Goal: Task Accomplishment & Management: Use online tool/utility

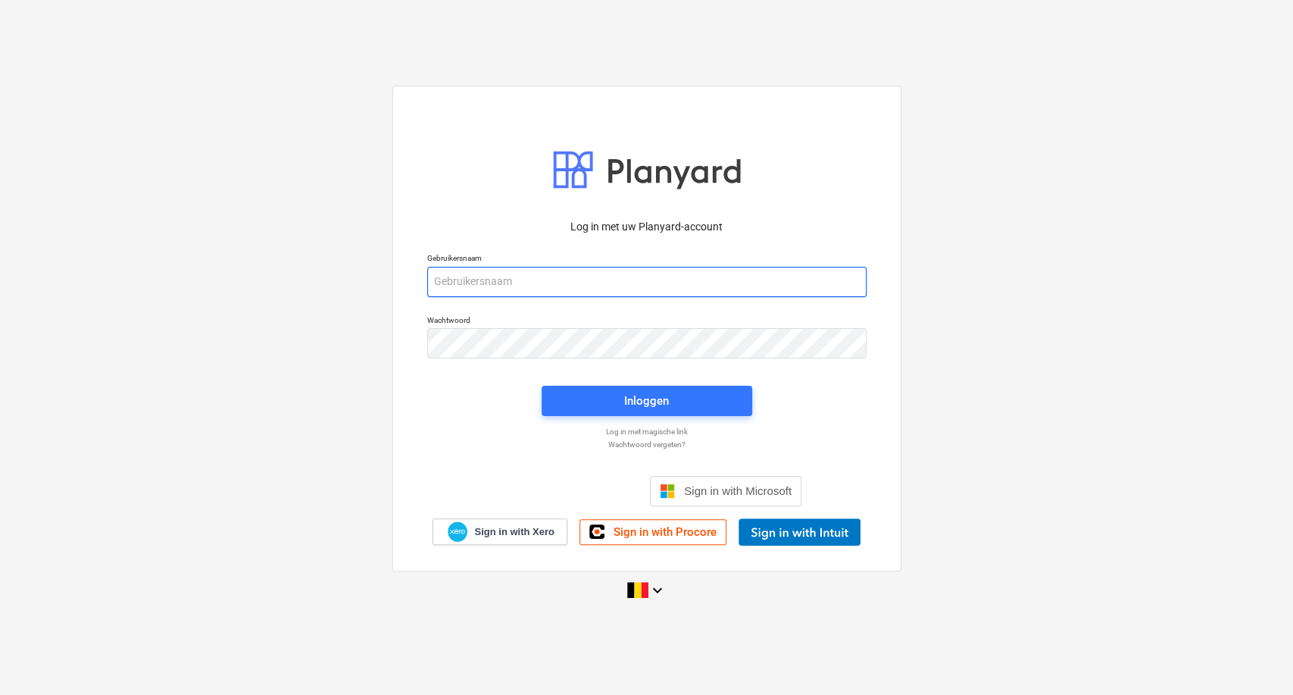
click at [511, 280] on input "email" at bounding box center [646, 282] width 439 height 30
type input "[PERSON_NAME][EMAIL_ADDRESS][DOMAIN_NAME]"
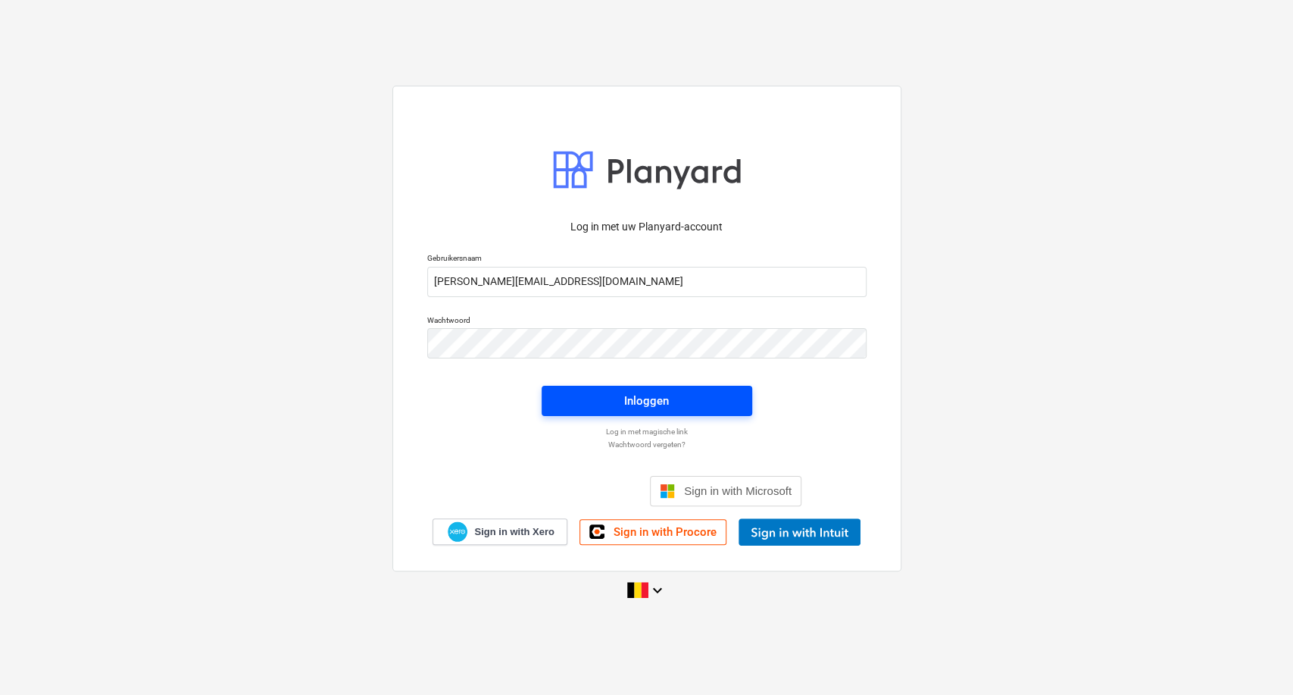
click at [614, 398] on span "Inloggen" at bounding box center [647, 401] width 174 height 20
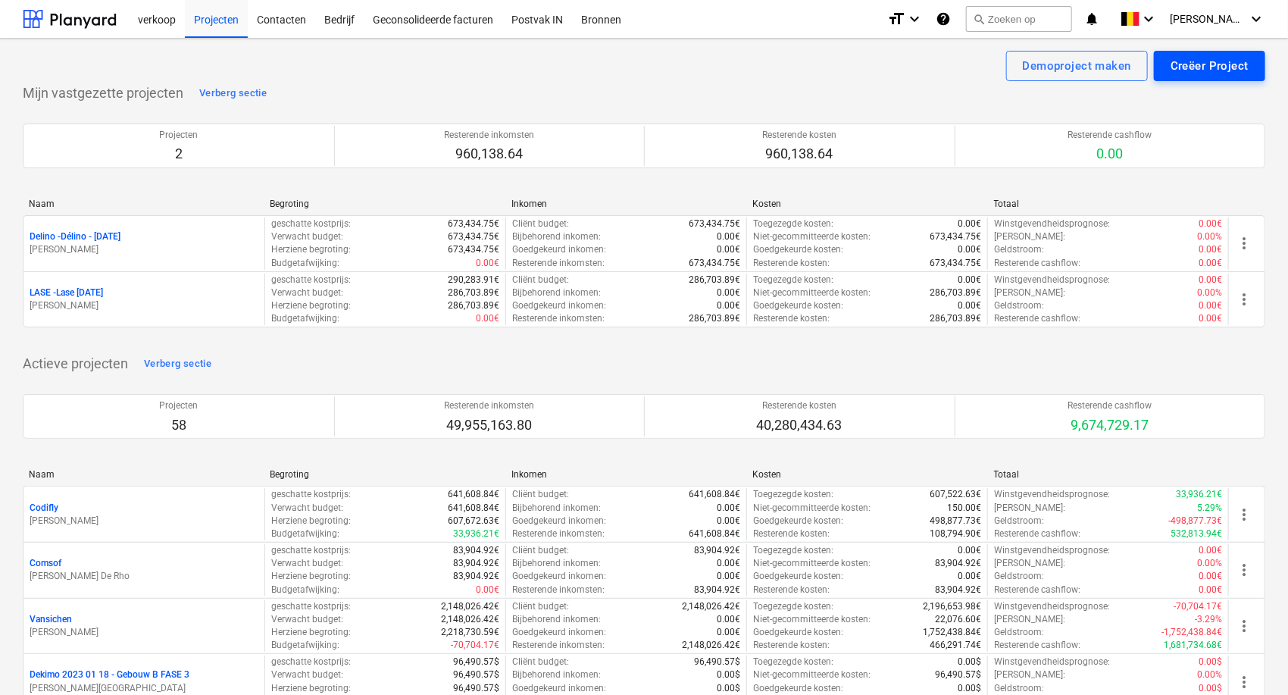
click at [1201, 61] on div "Creëer Project" at bounding box center [1209, 66] width 78 height 20
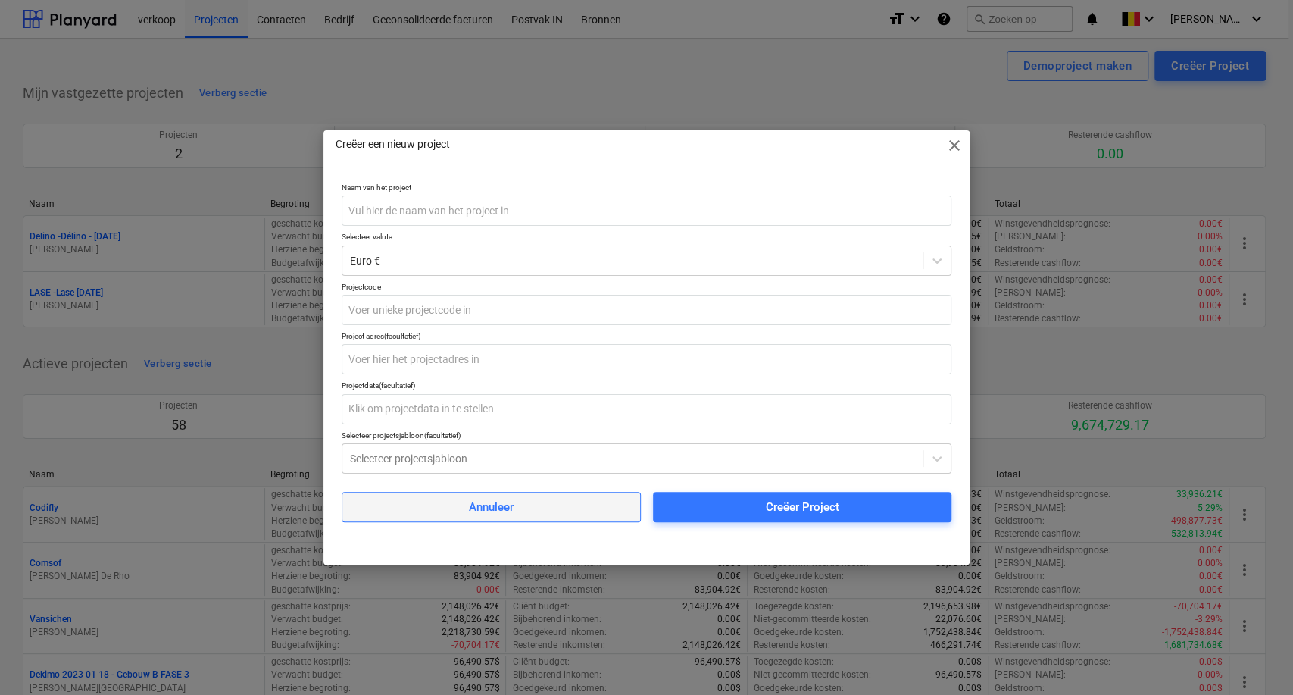
click at [493, 511] on div "Annuleer" at bounding box center [491, 507] width 45 height 20
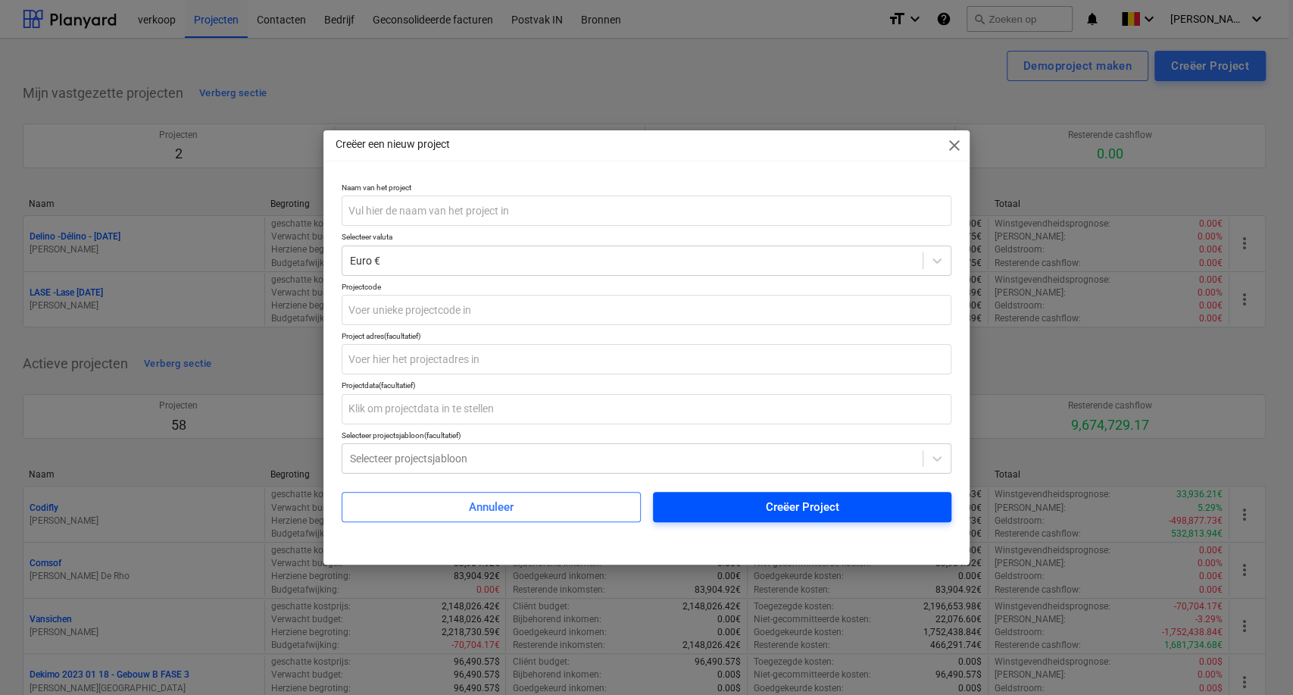
click at [951, 146] on span "close" at bounding box center [954, 145] width 18 height 18
click at [742, 516] on span "Creëer Project" at bounding box center [802, 507] width 263 height 20
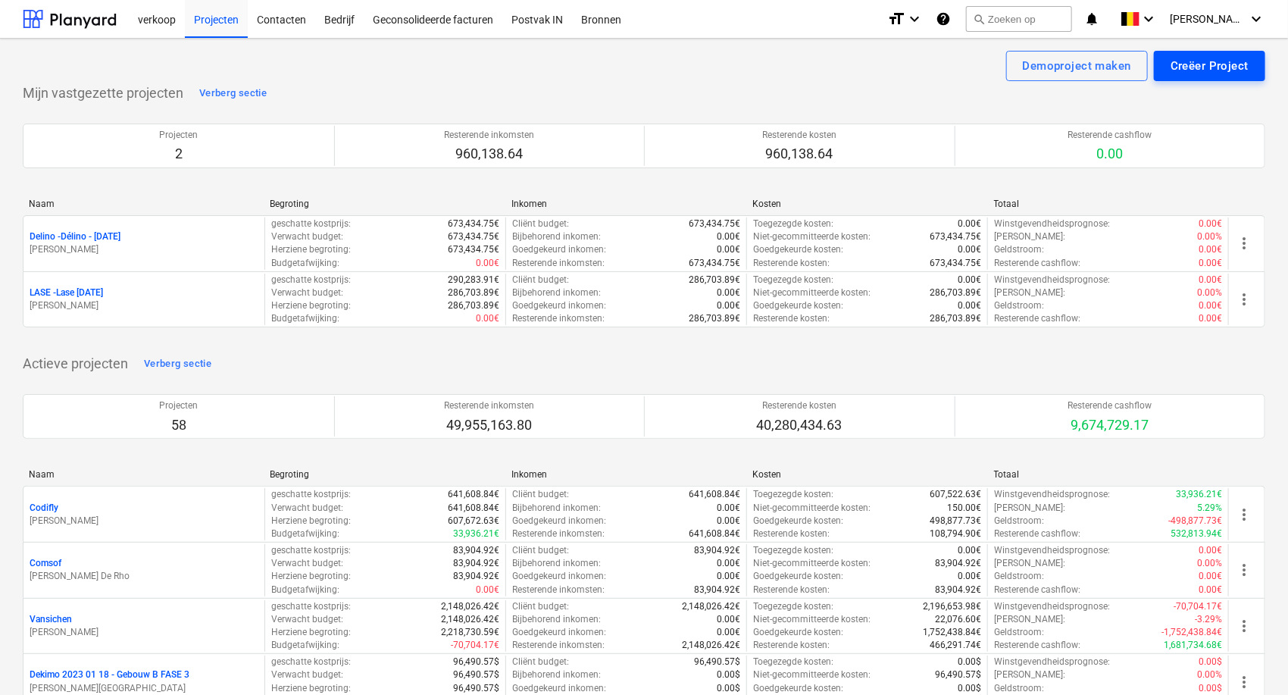
click at [1185, 68] on div "Creëer Project" at bounding box center [1209, 66] width 78 height 20
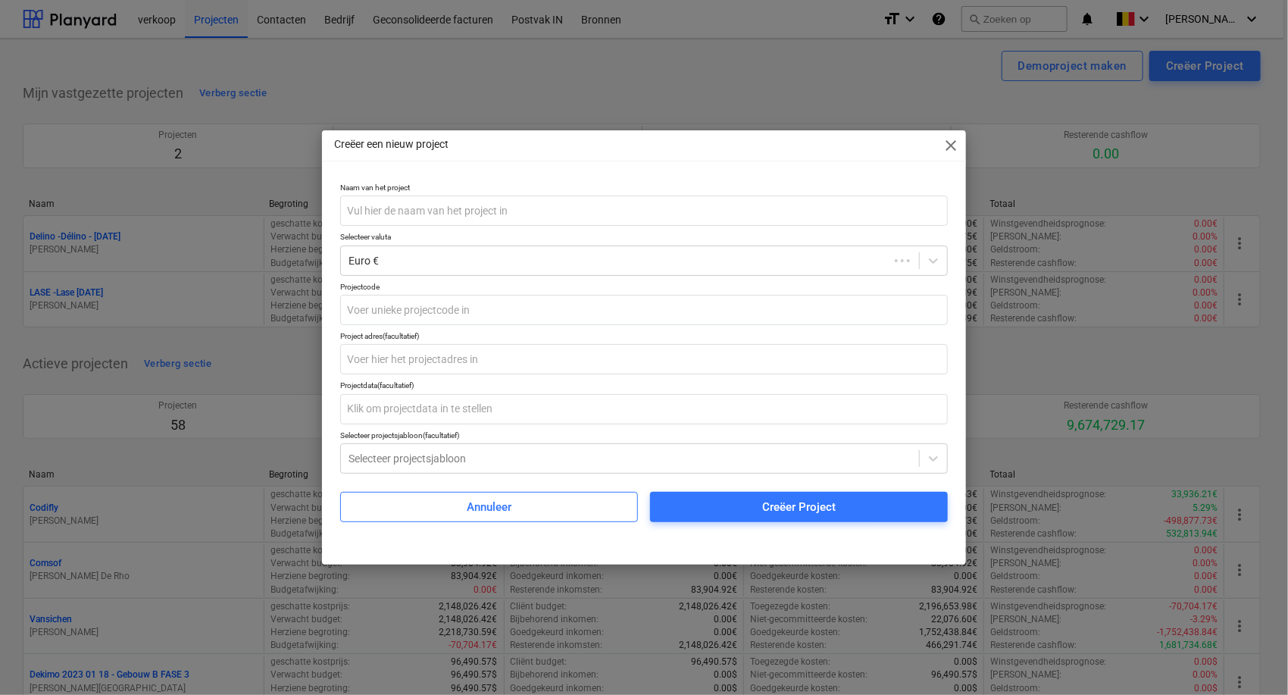
click at [511, 504] on div "Annuleer" at bounding box center [489, 507] width 45 height 20
click at [951, 151] on span "close" at bounding box center [951, 145] width 18 height 18
click at [952, 136] on span "close" at bounding box center [951, 145] width 18 height 18
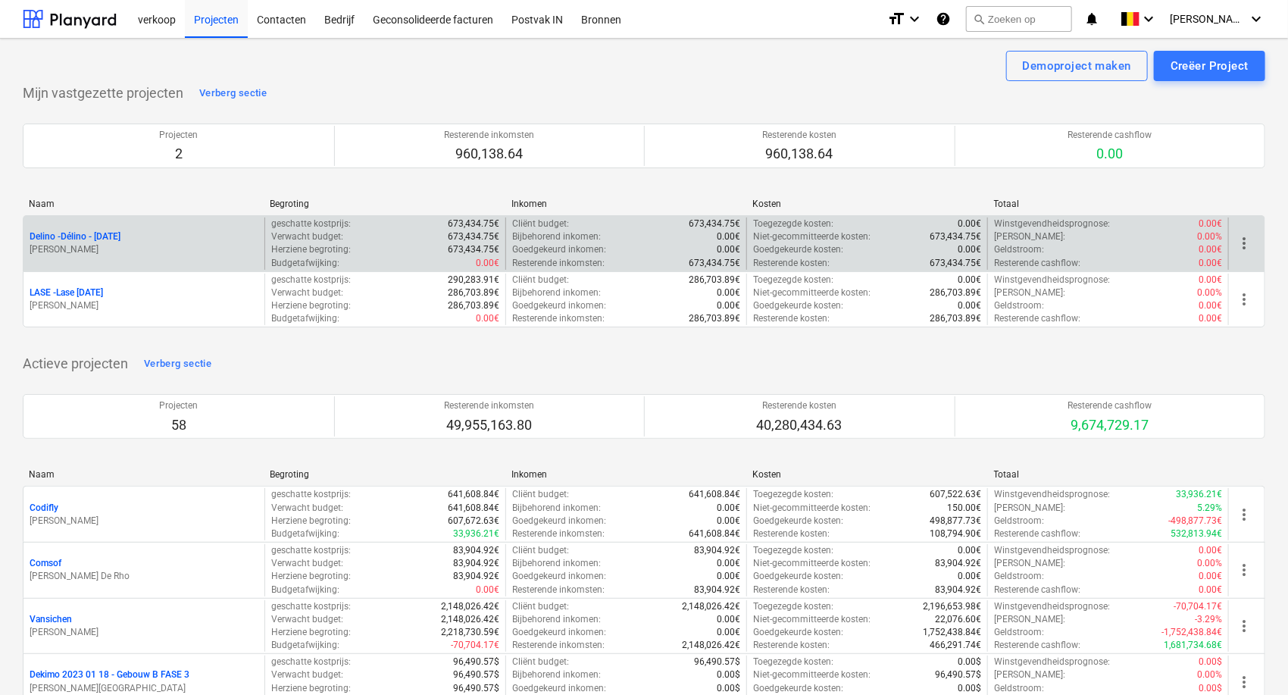
click at [154, 237] on div "Delino - Délino - [DATE]" at bounding box center [144, 236] width 229 height 13
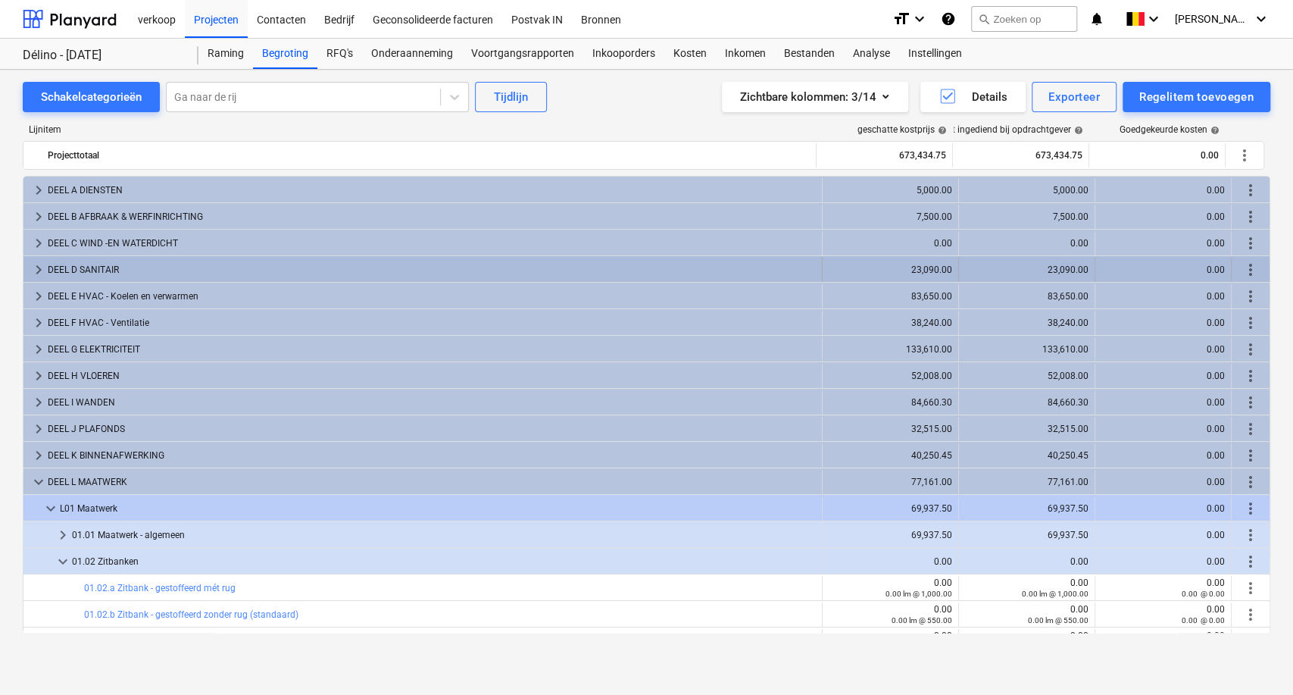
scroll to position [84, 0]
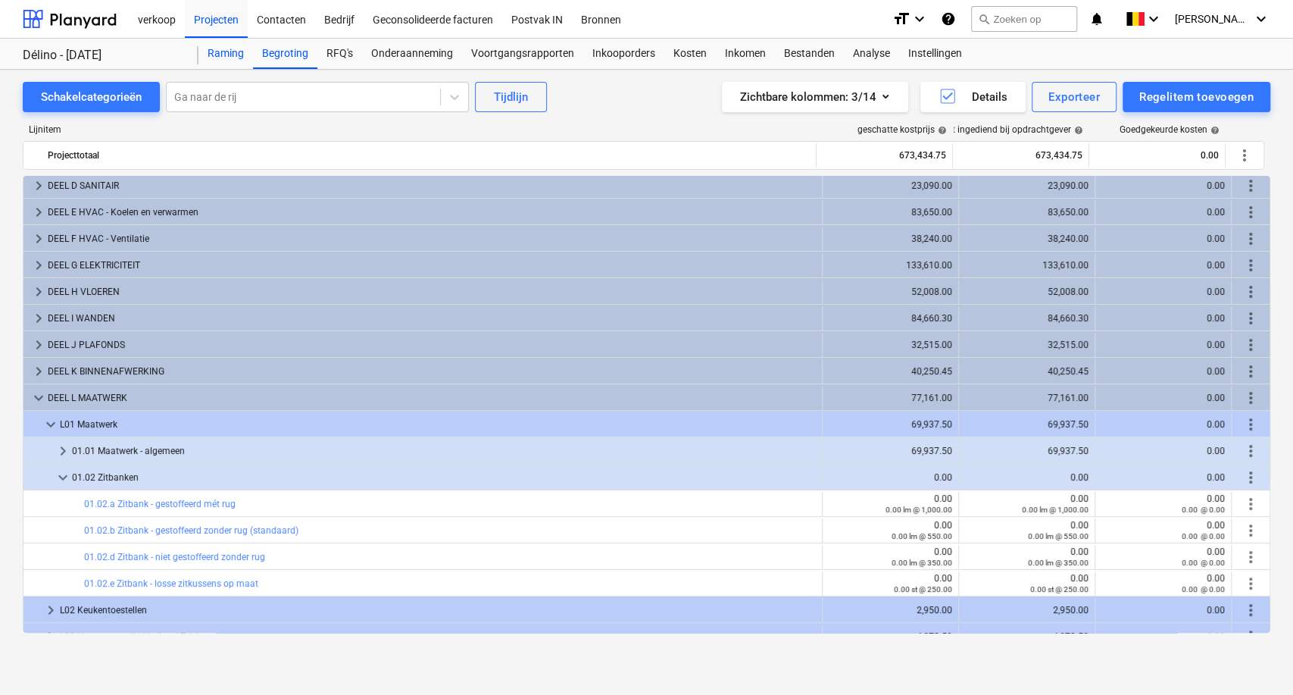
click at [226, 55] on div "Raming" at bounding box center [225, 54] width 55 height 30
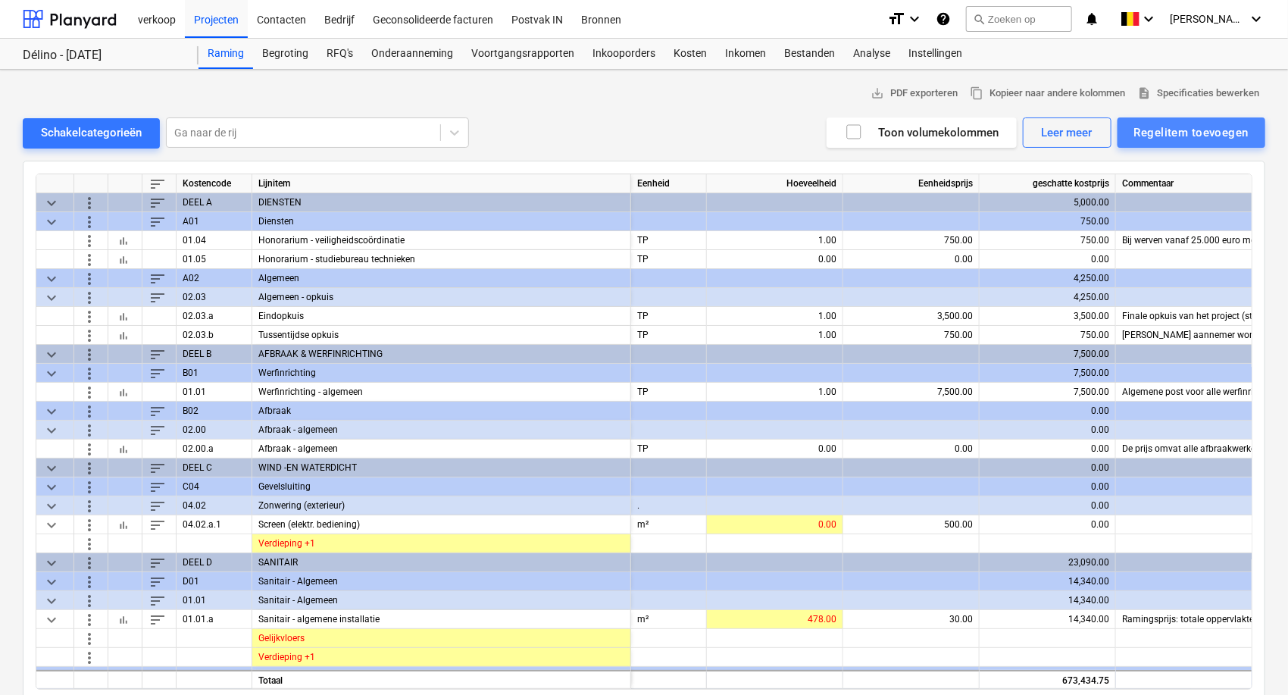
click at [1221, 129] on div "Regelitem toevoegen" at bounding box center [1191, 133] width 114 height 20
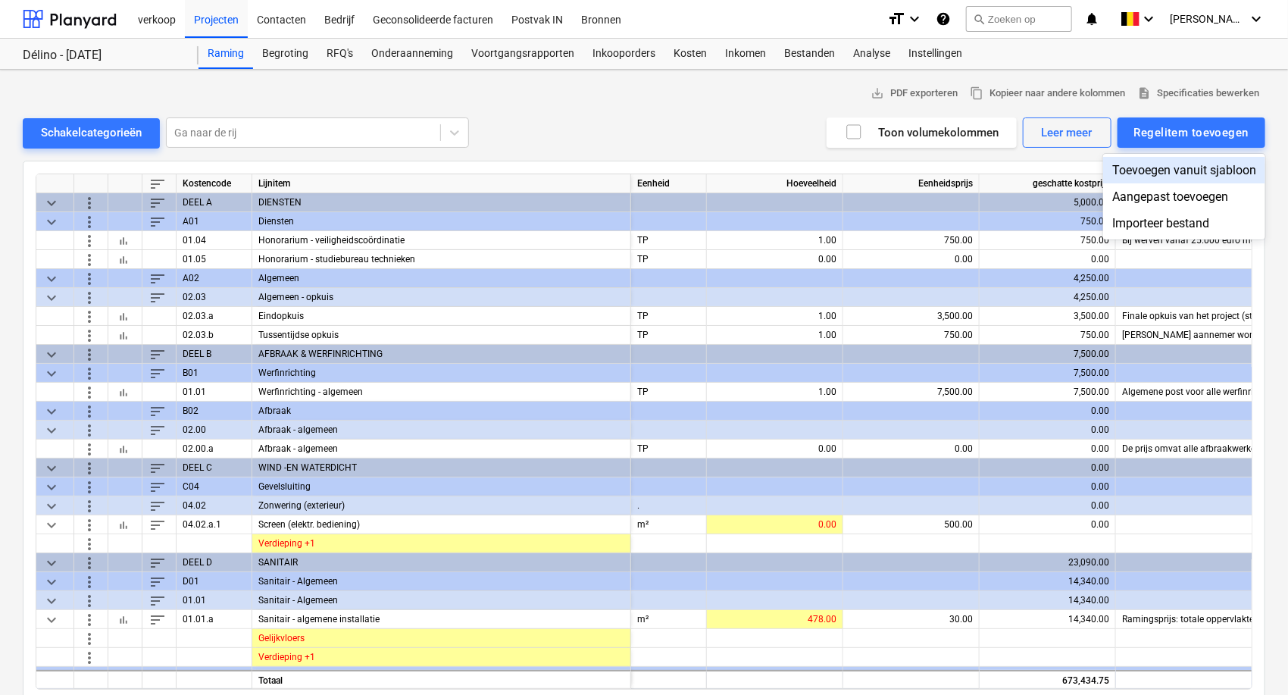
click at [1179, 166] on div "Toevoegen vanuit sjabloon" at bounding box center [1184, 170] width 162 height 27
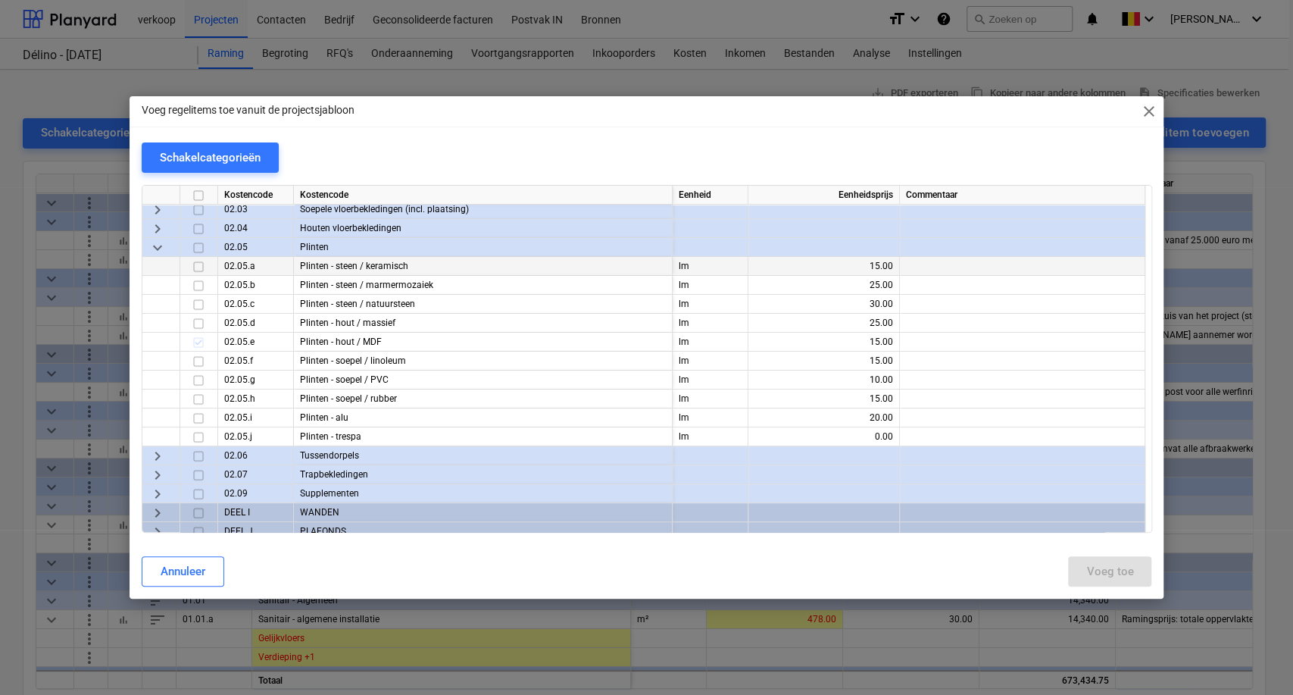
scroll to position [336, 0]
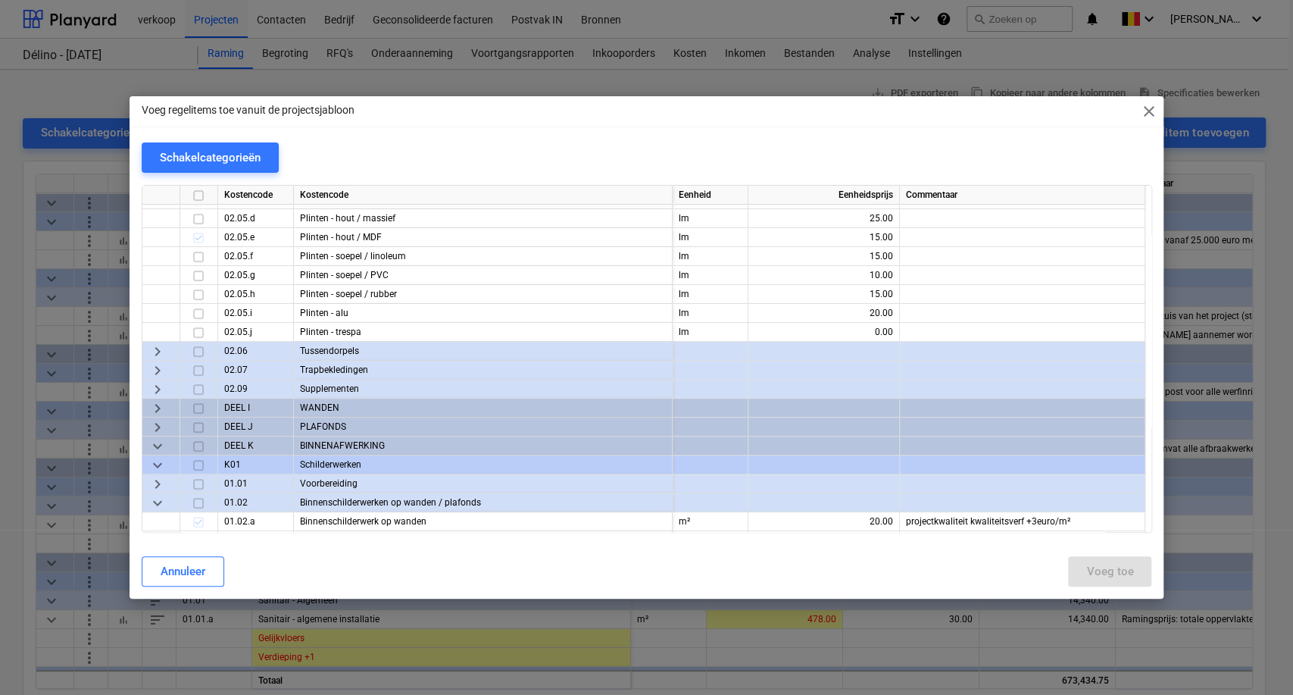
click at [158, 485] on span "keyboard_arrow_right" at bounding box center [157, 484] width 18 height 18
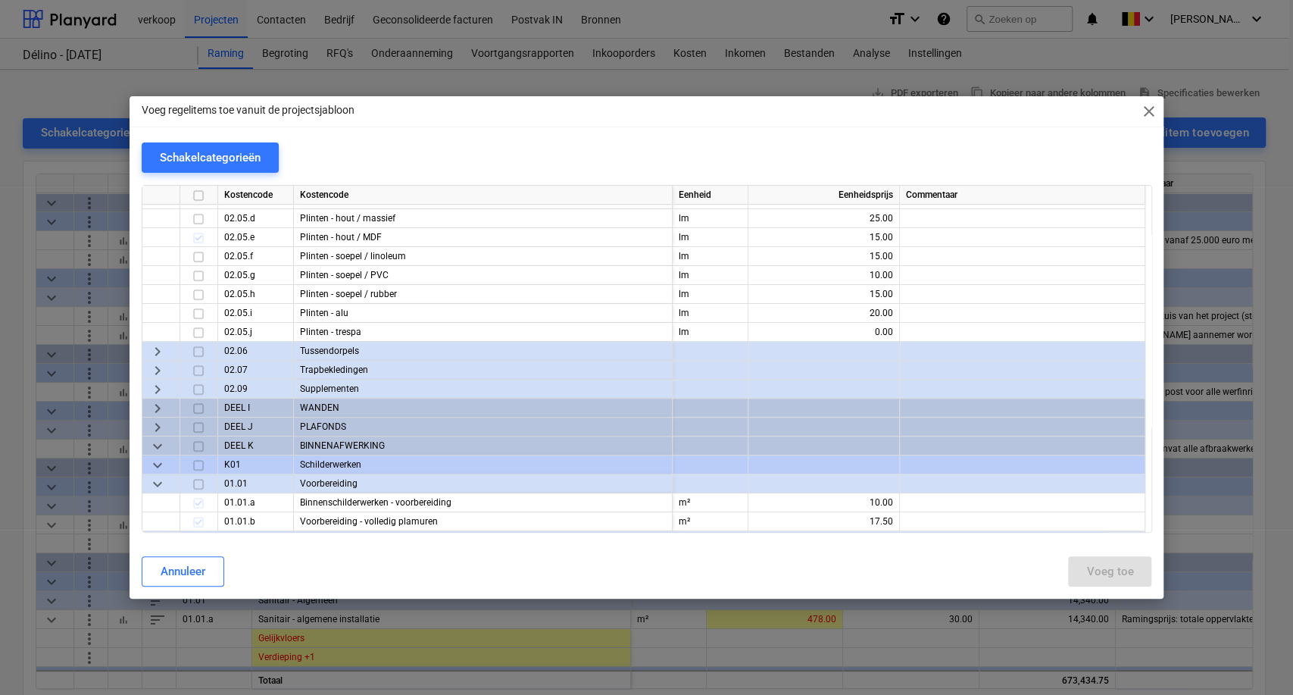
click at [152, 401] on span "keyboard_arrow_right" at bounding box center [157, 408] width 18 height 18
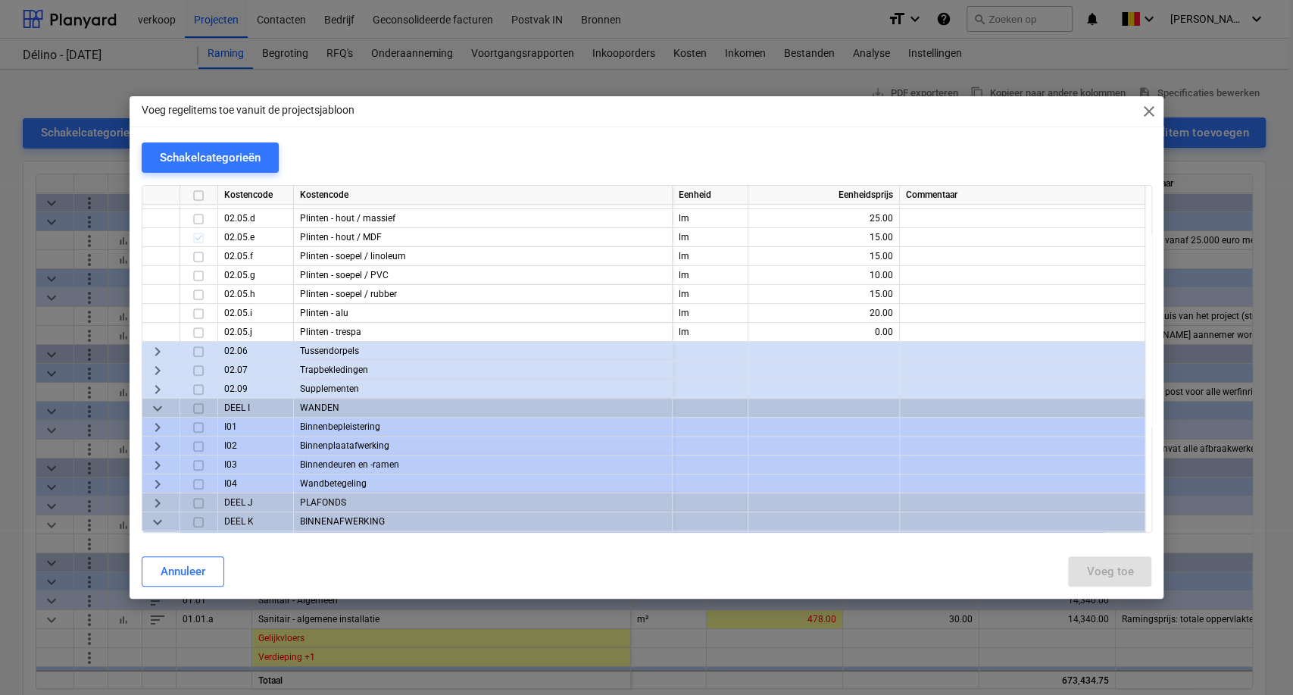
click at [161, 436] on div "keyboard_arrow_right" at bounding box center [161, 445] width 38 height 19
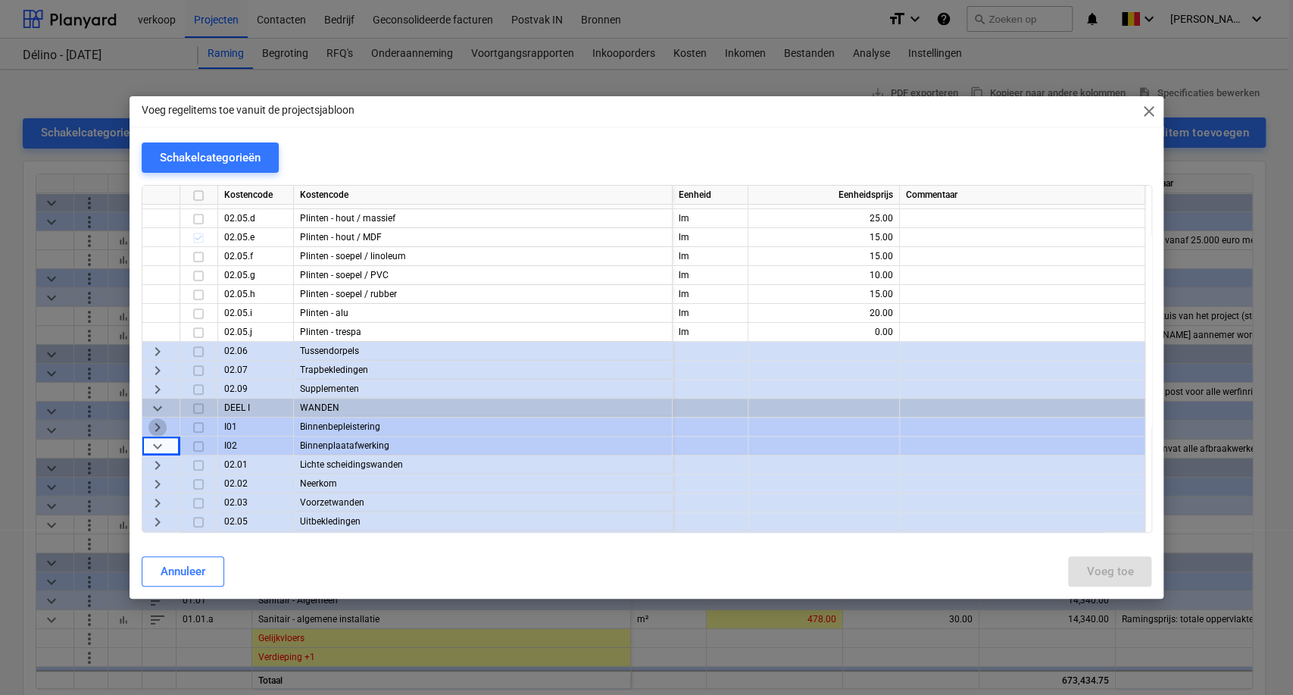
click at [158, 426] on span "keyboard_arrow_right" at bounding box center [157, 427] width 18 height 18
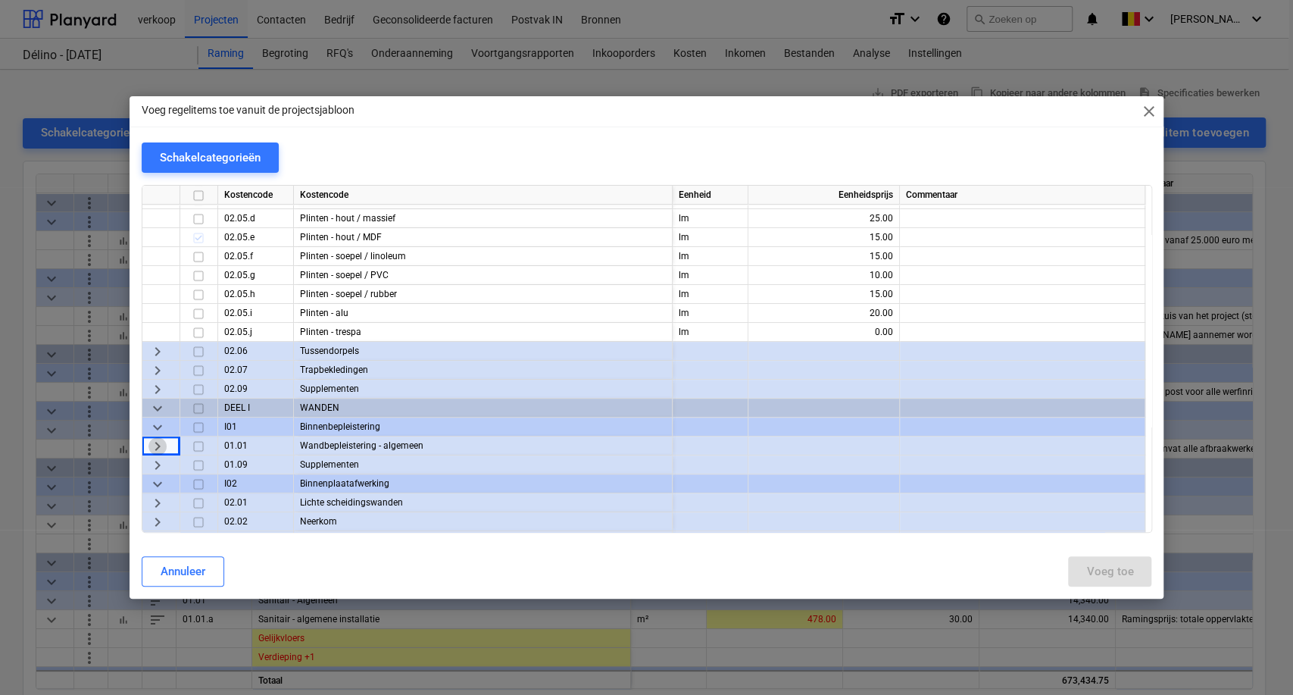
click at [162, 452] on span "keyboard_arrow_right" at bounding box center [157, 446] width 18 height 18
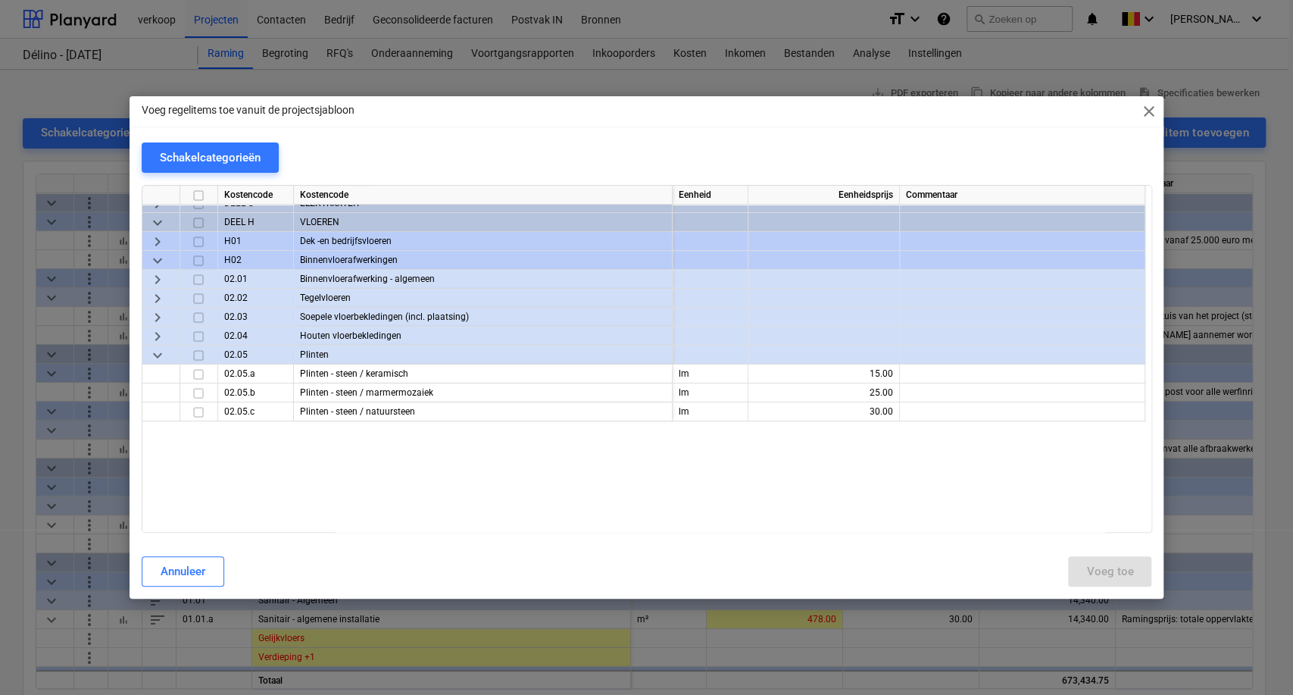
scroll to position [0, 0]
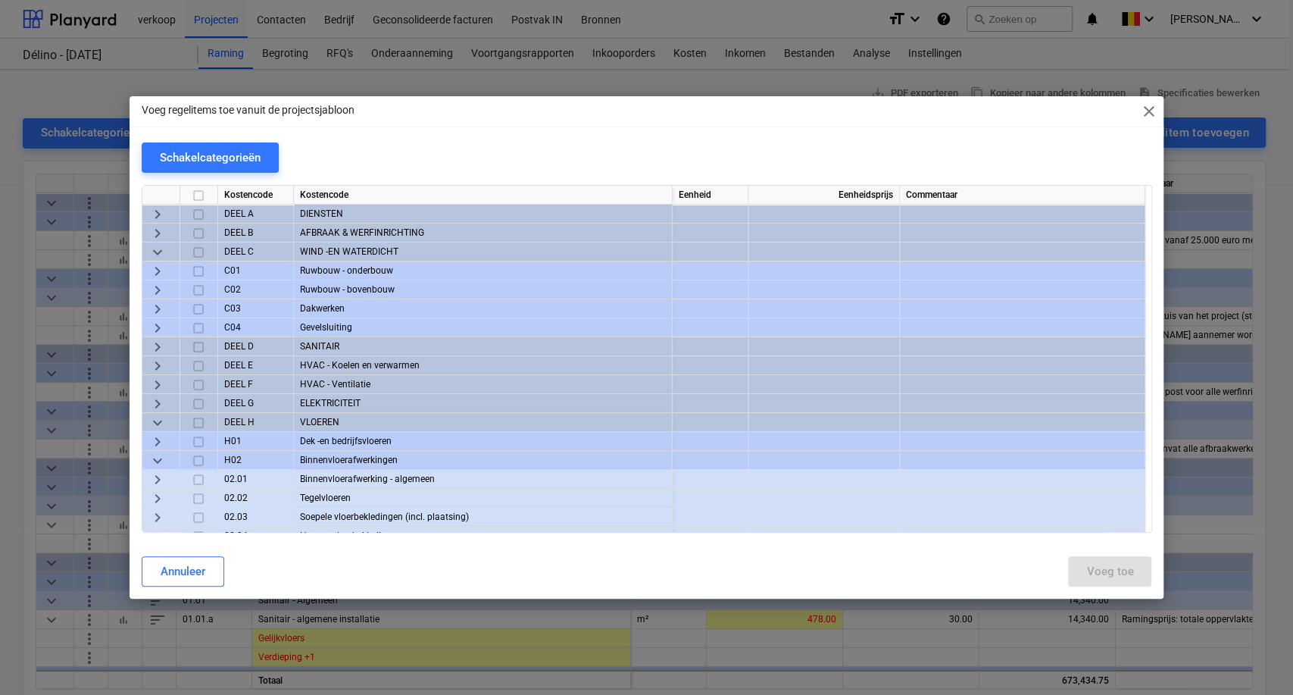
click at [151, 439] on span "keyboard_arrow_right" at bounding box center [157, 442] width 18 height 18
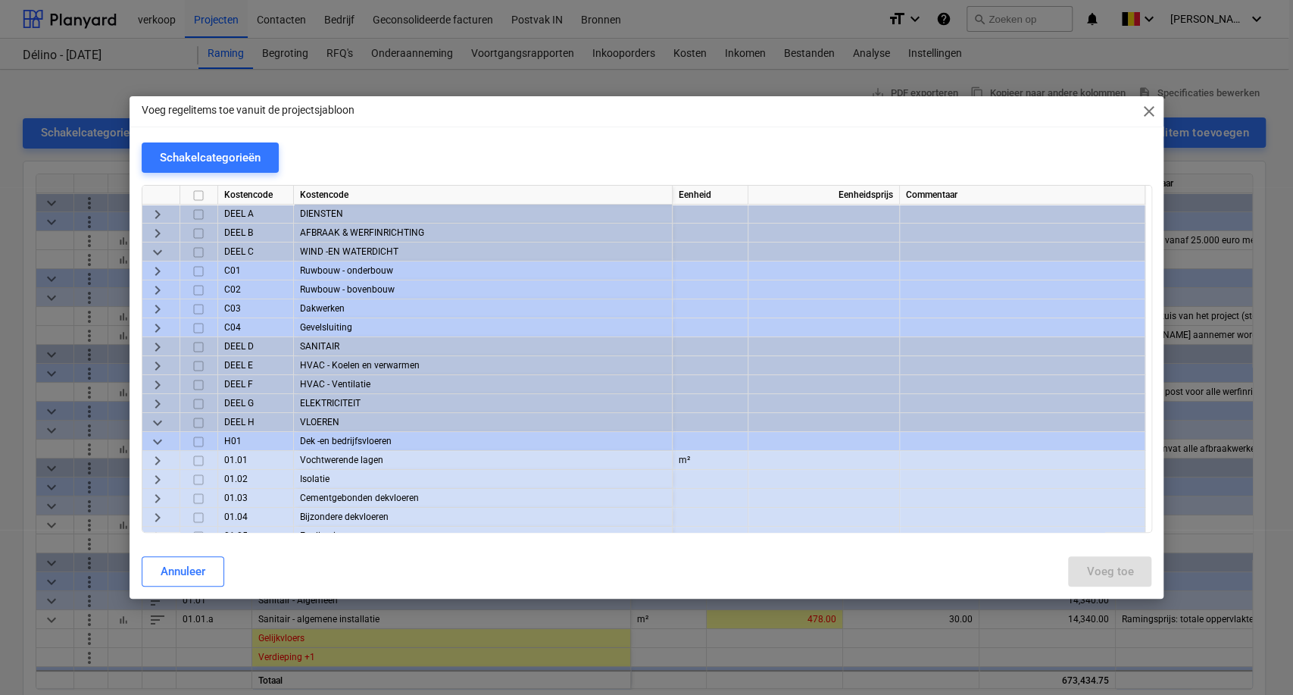
scroll to position [84, 0]
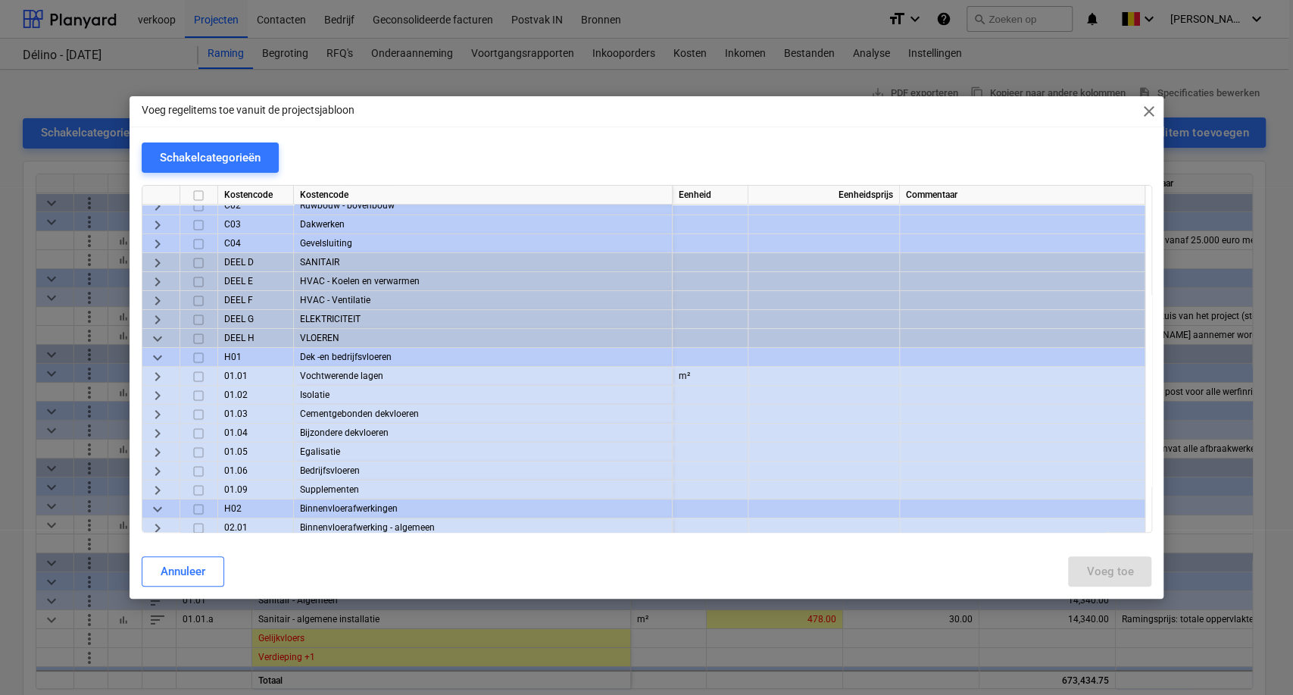
click at [156, 395] on span "keyboard_arrow_right" at bounding box center [157, 395] width 18 height 18
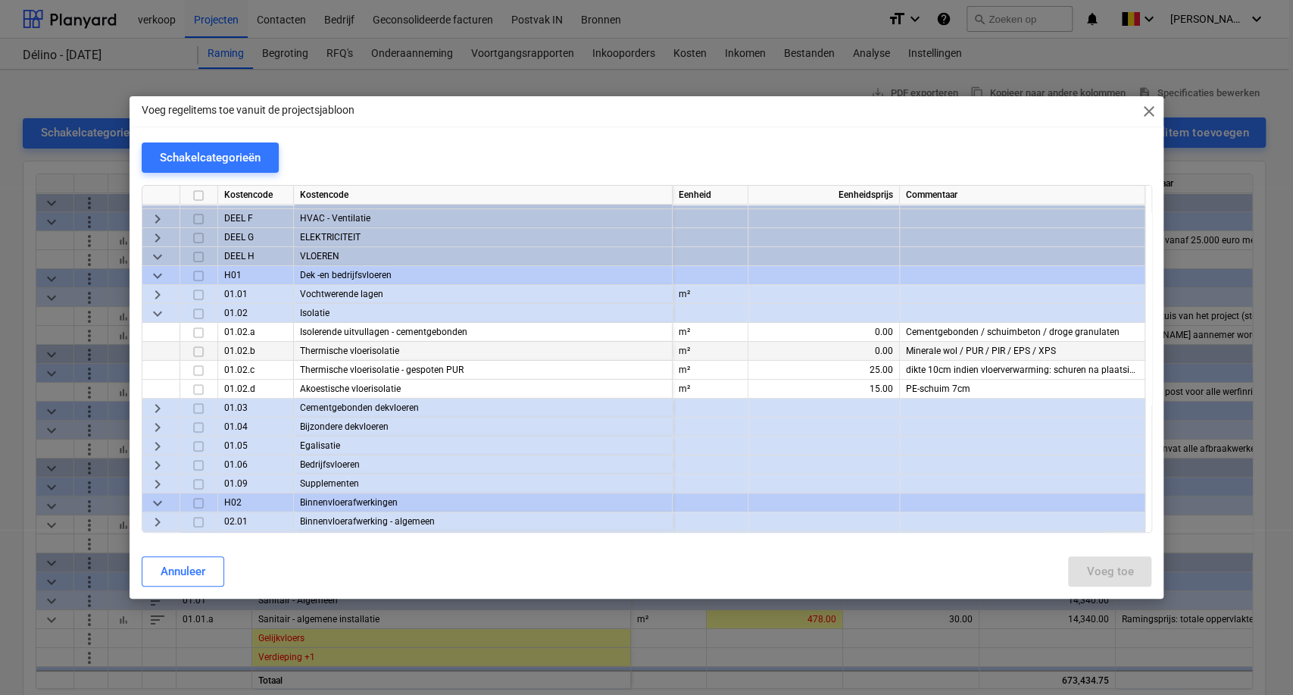
scroll to position [168, 0]
click at [145, 407] on div "keyboard_arrow_right" at bounding box center [161, 405] width 38 height 19
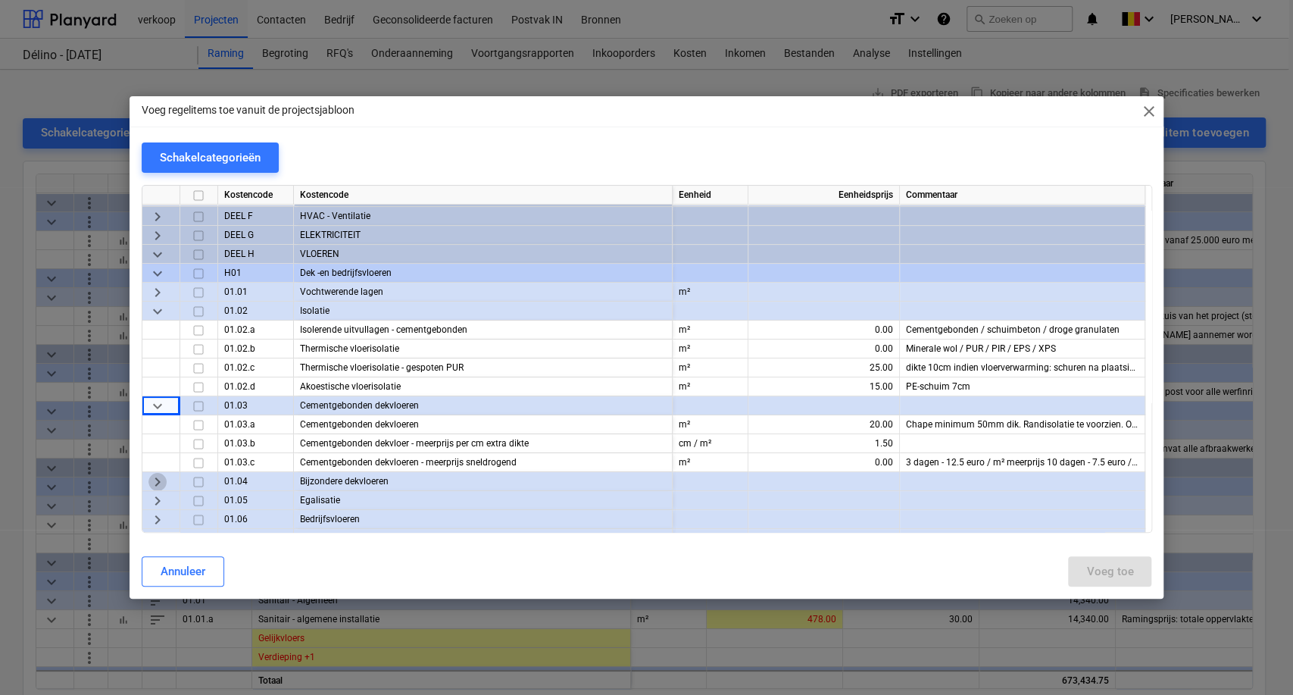
click at [163, 480] on span "keyboard_arrow_right" at bounding box center [157, 482] width 18 height 18
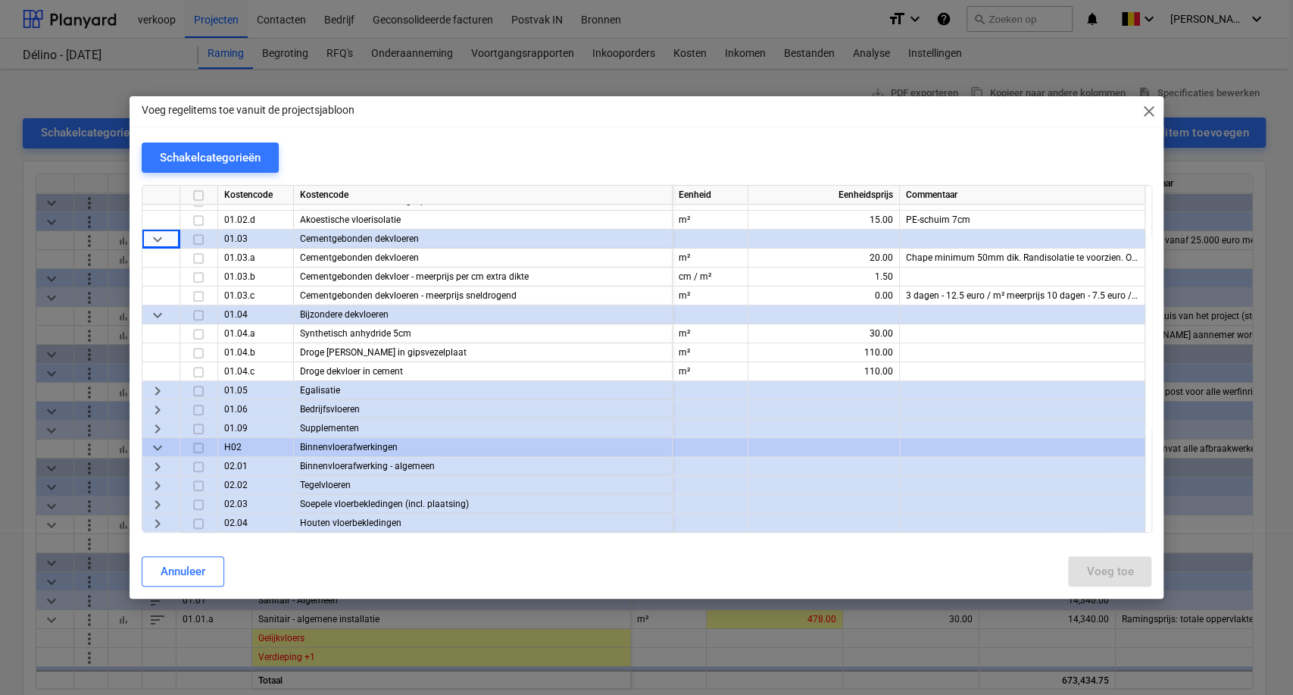
scroll to position [336, 0]
click at [155, 389] on span "keyboard_arrow_right" at bounding box center [157, 389] width 18 height 18
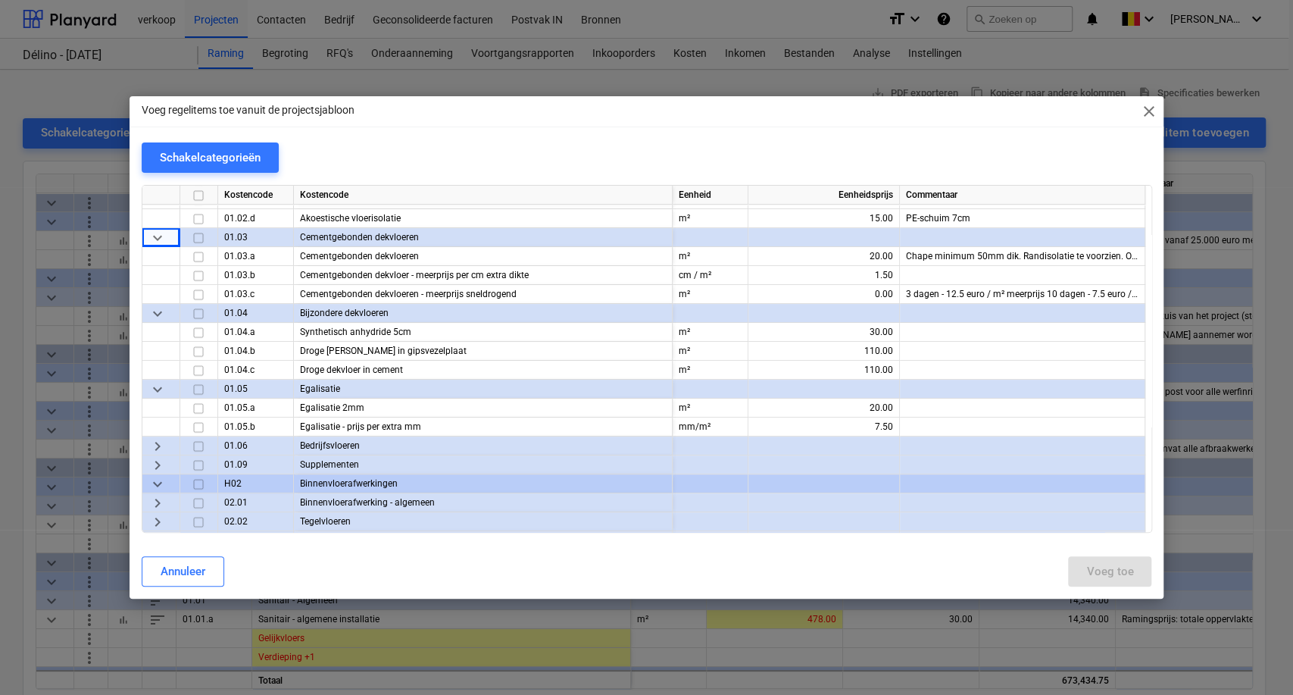
drag, startPoint x: 143, startPoint y: 439, endPoint x: 151, endPoint y: 440, distance: 7.6
click at [151, 440] on div "keyboard_arrow_right" at bounding box center [161, 445] width 38 height 19
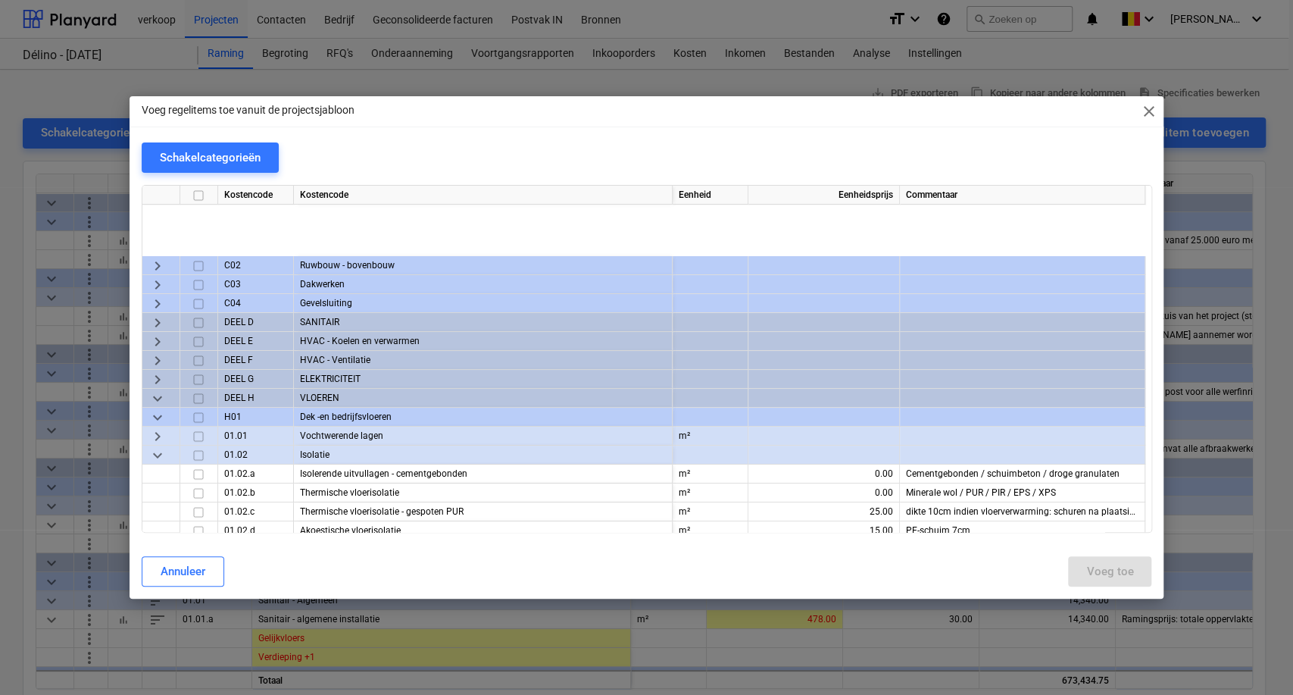
scroll to position [0, 0]
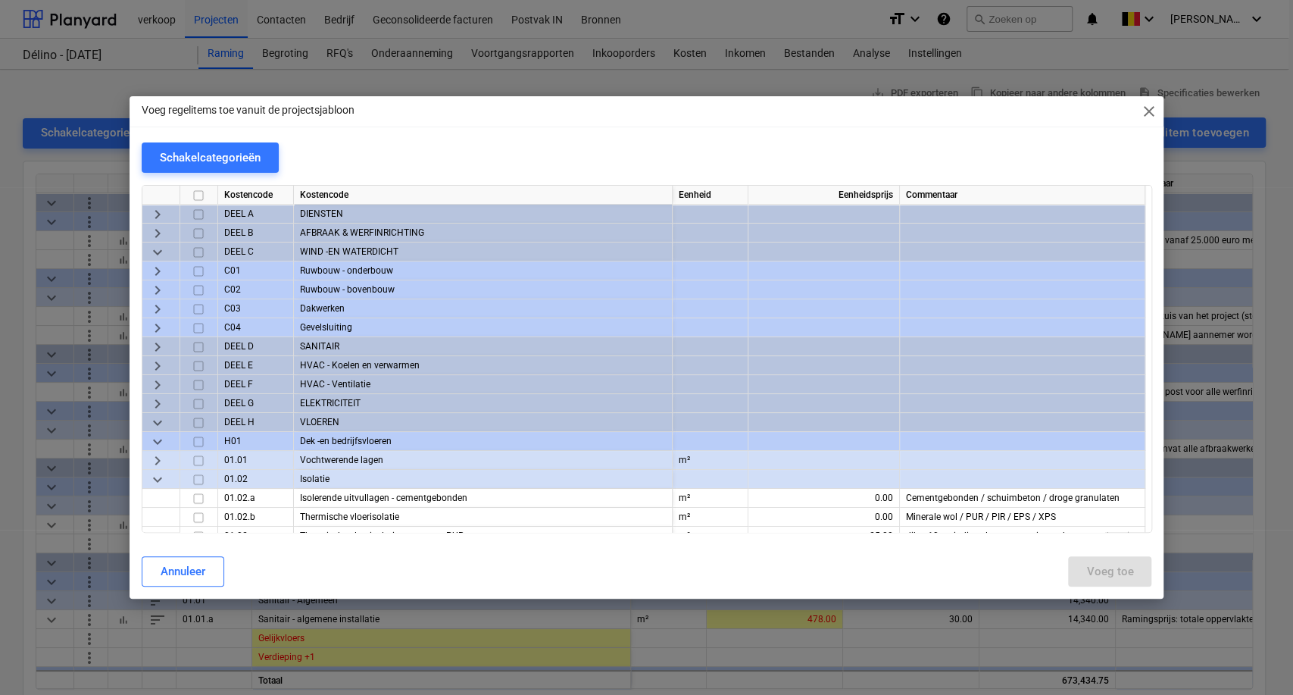
click at [155, 425] on span "keyboard_arrow_down" at bounding box center [157, 423] width 18 height 18
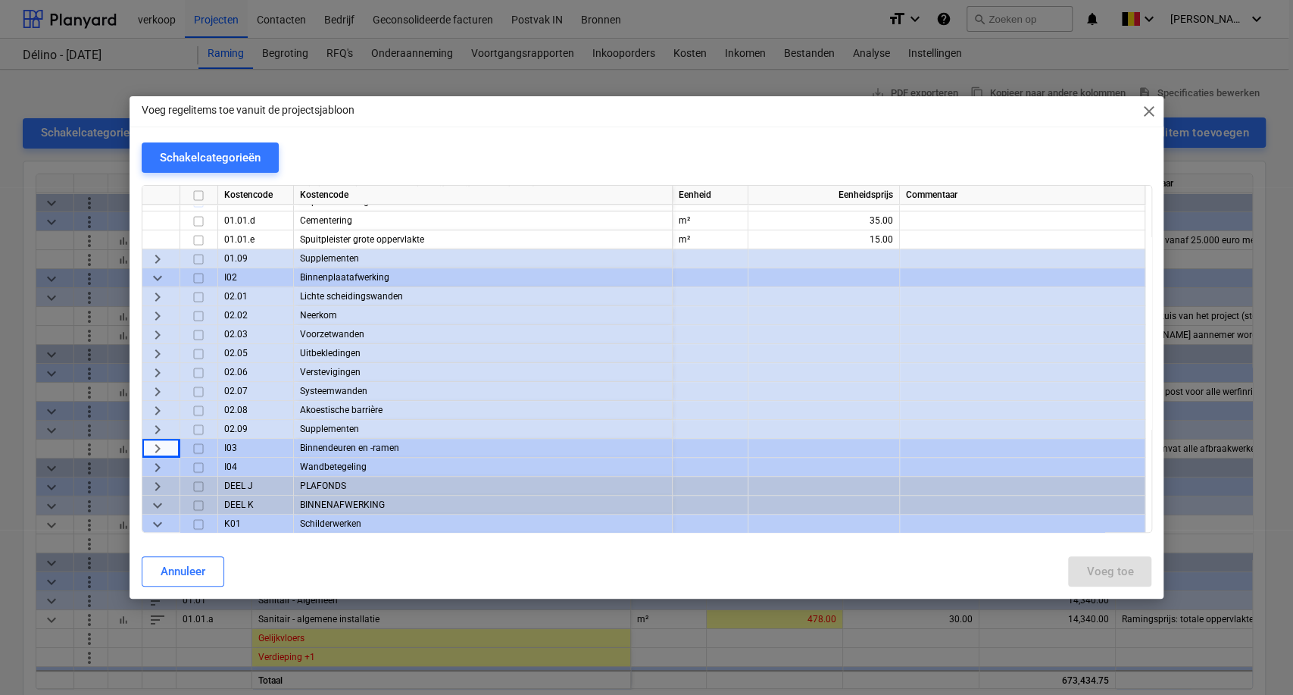
scroll to position [336, 0]
click at [157, 447] on span "keyboard_arrow_right" at bounding box center [157, 446] width 18 height 18
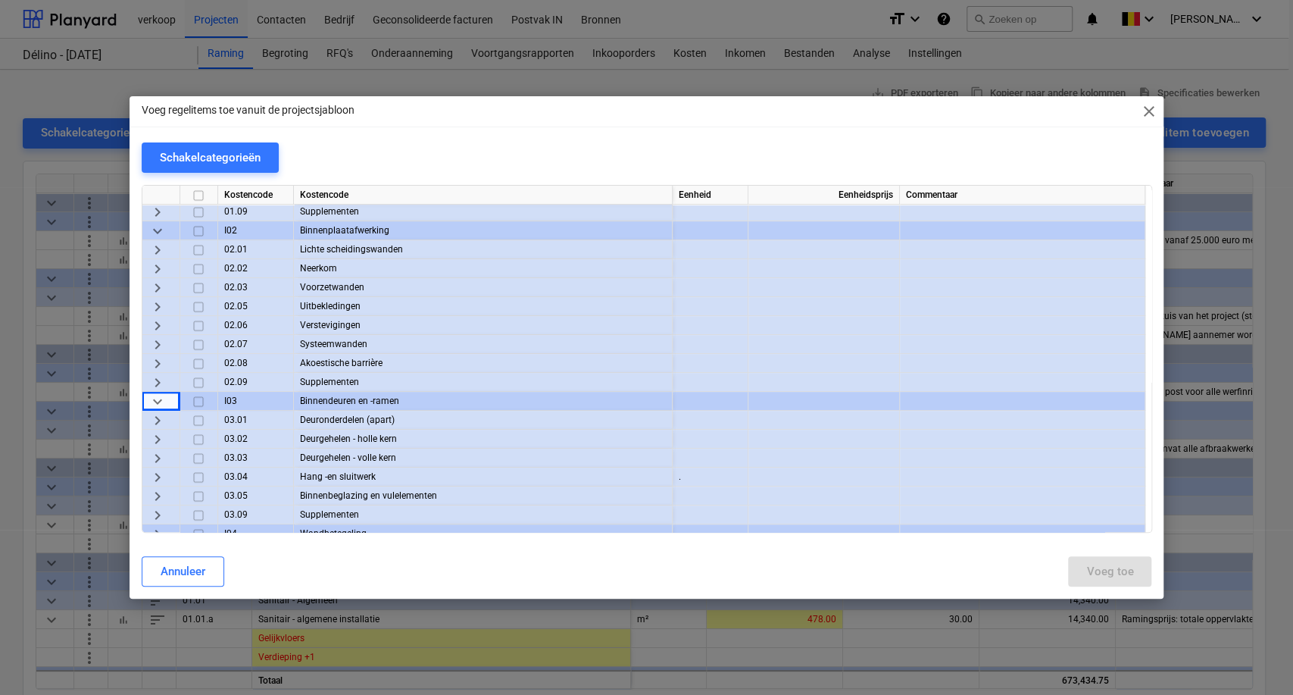
scroll to position [420, 0]
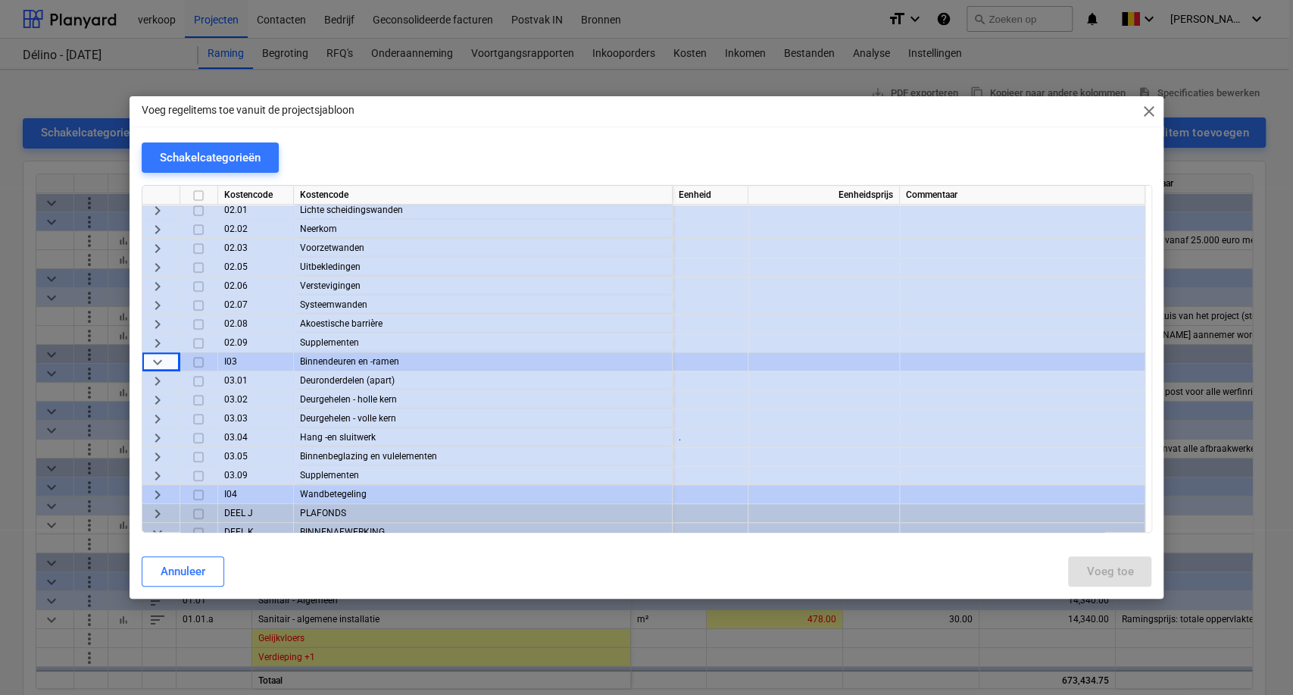
click at [163, 412] on span "keyboard_arrow_right" at bounding box center [157, 419] width 18 height 18
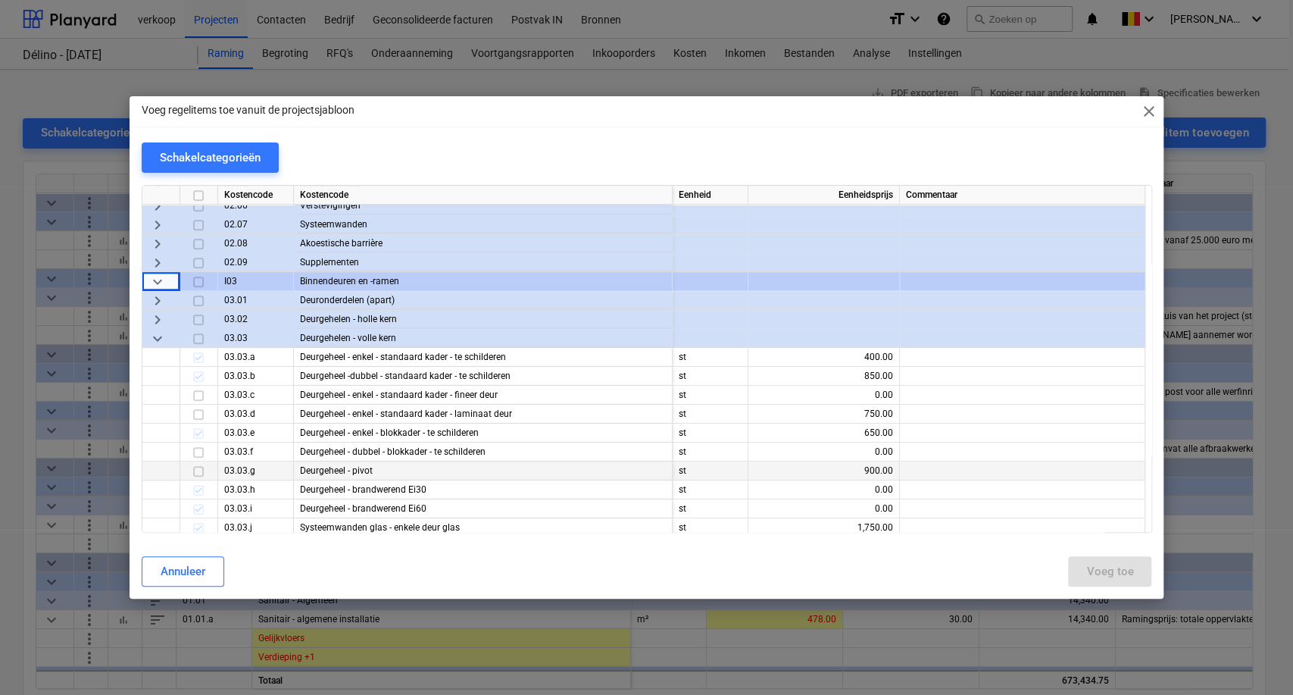
scroll to position [504, 0]
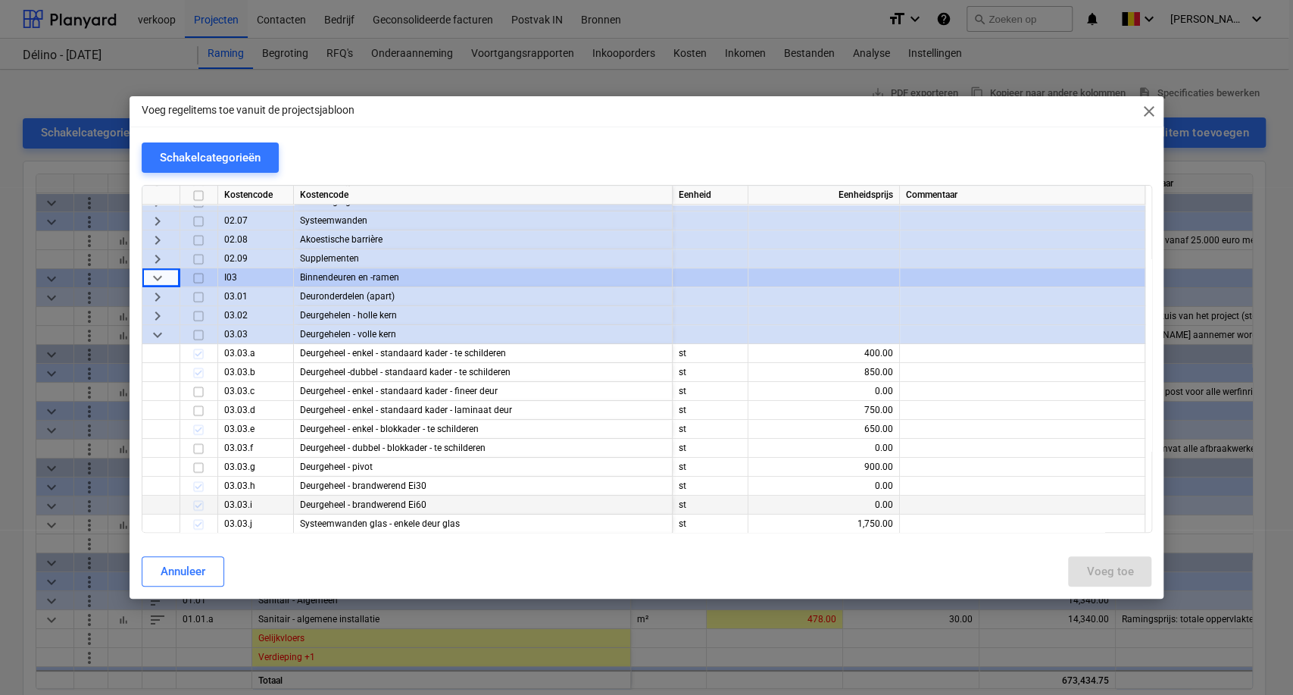
click at [236, 508] on div "03.03.i" at bounding box center [256, 504] width 76 height 19
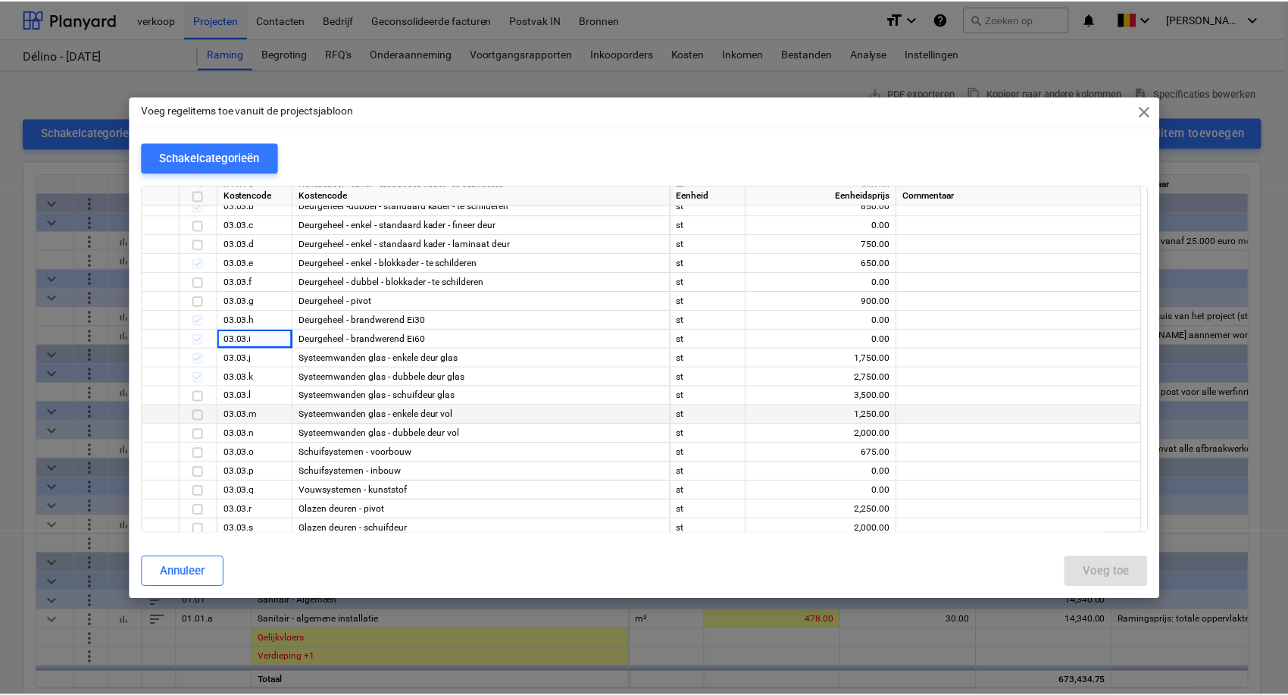
scroll to position [673, 0]
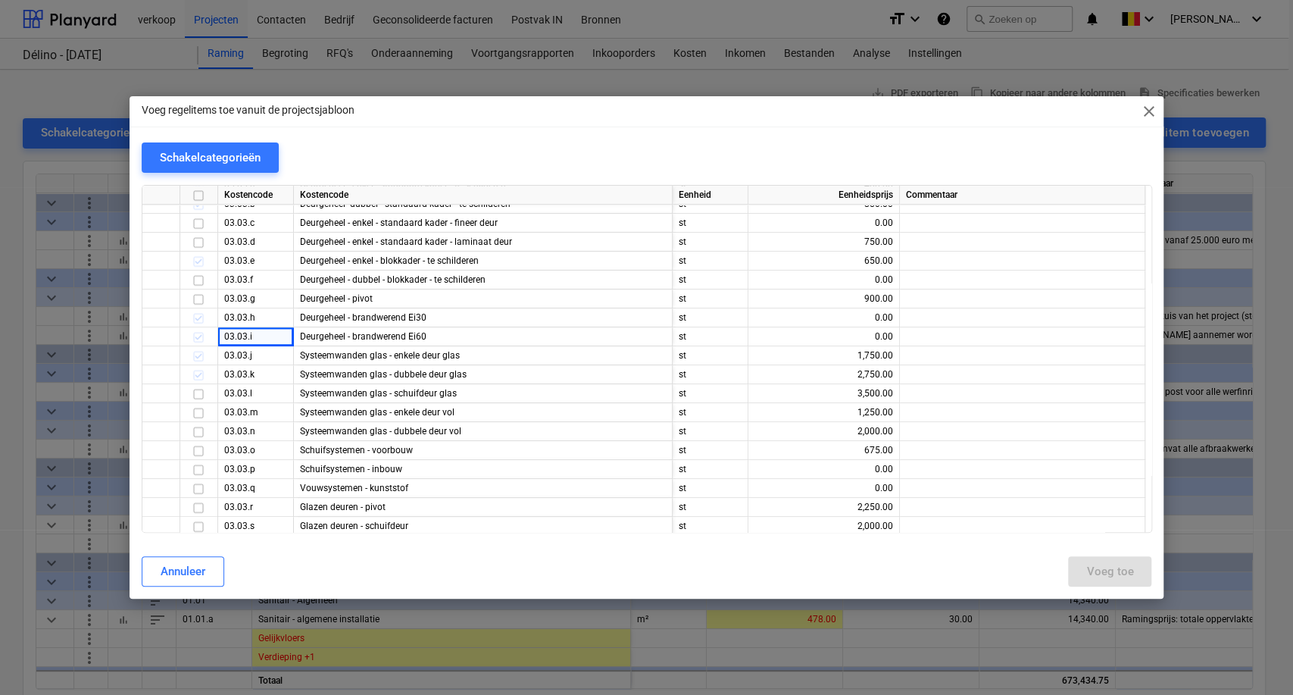
click at [1157, 114] on div "Voeg regelitems toe vanuit de projectsjabloon close" at bounding box center [647, 111] width 1035 height 30
click at [1151, 111] on span "close" at bounding box center [1148, 111] width 18 height 18
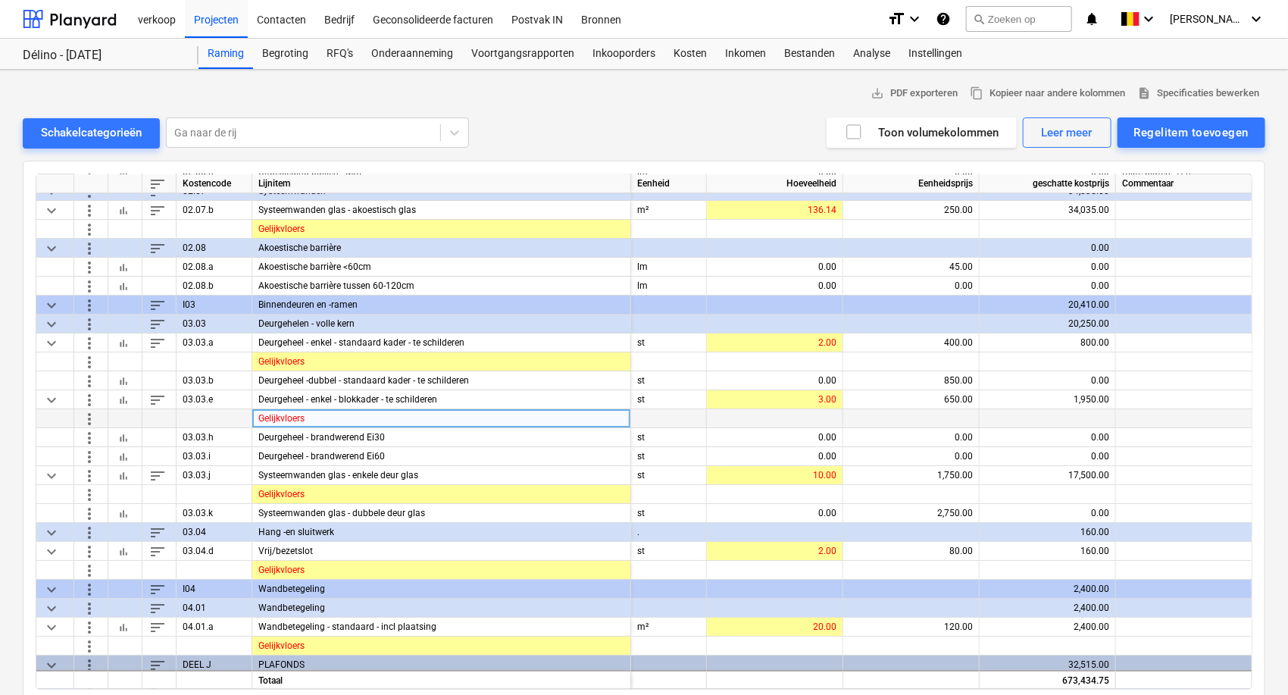
scroll to position [2693, 0]
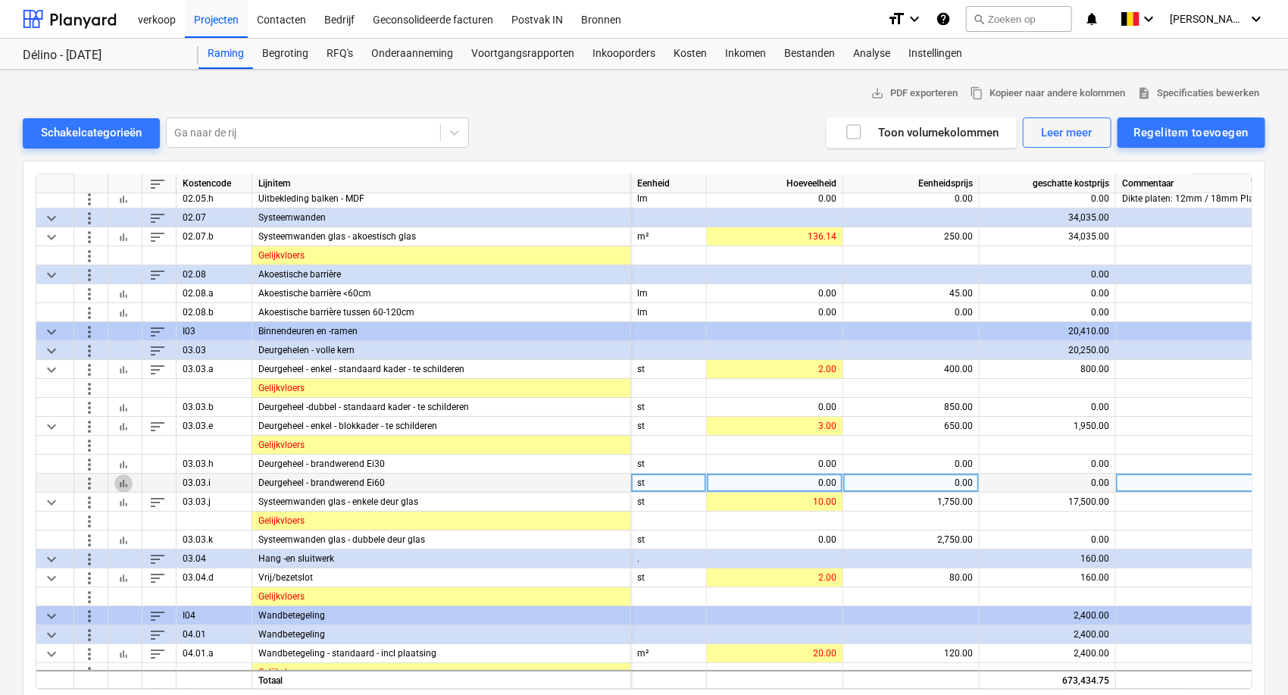
click at [120, 480] on span "bar_chart" at bounding box center [123, 482] width 12 height 12
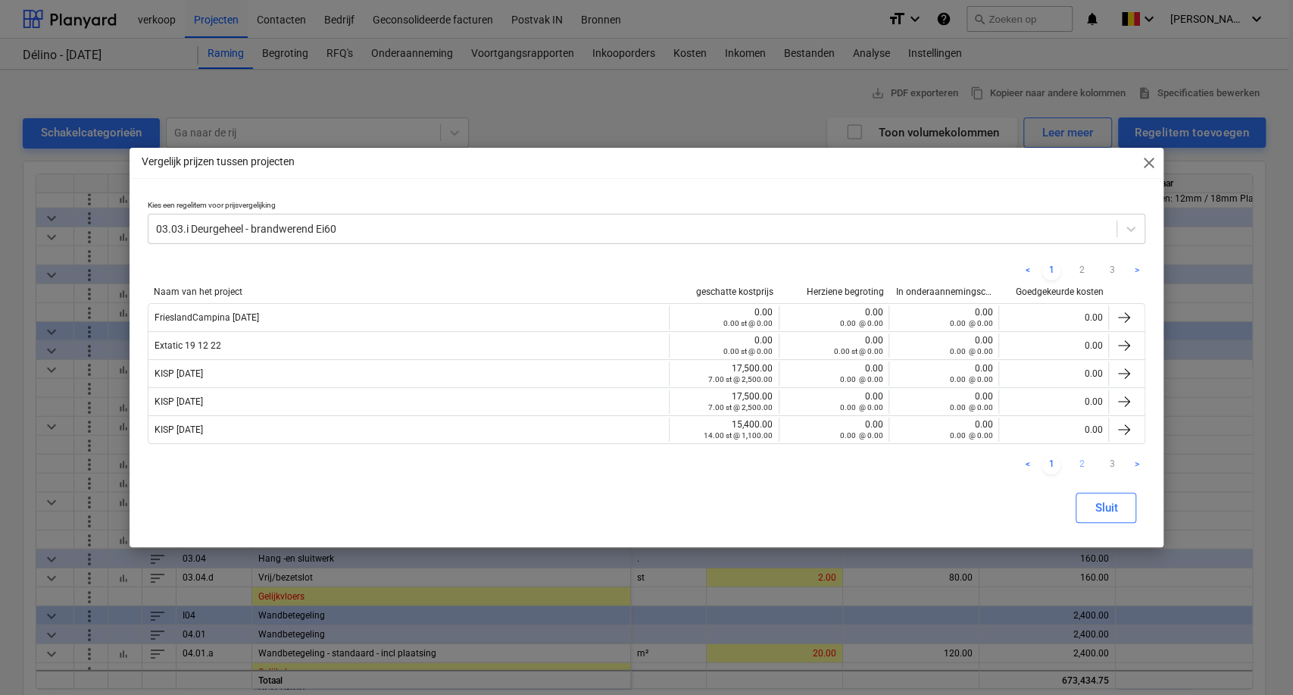
click at [1080, 462] on link "2" at bounding box center [1082, 465] width 18 height 18
click at [1108, 461] on link "3" at bounding box center [1112, 465] width 18 height 18
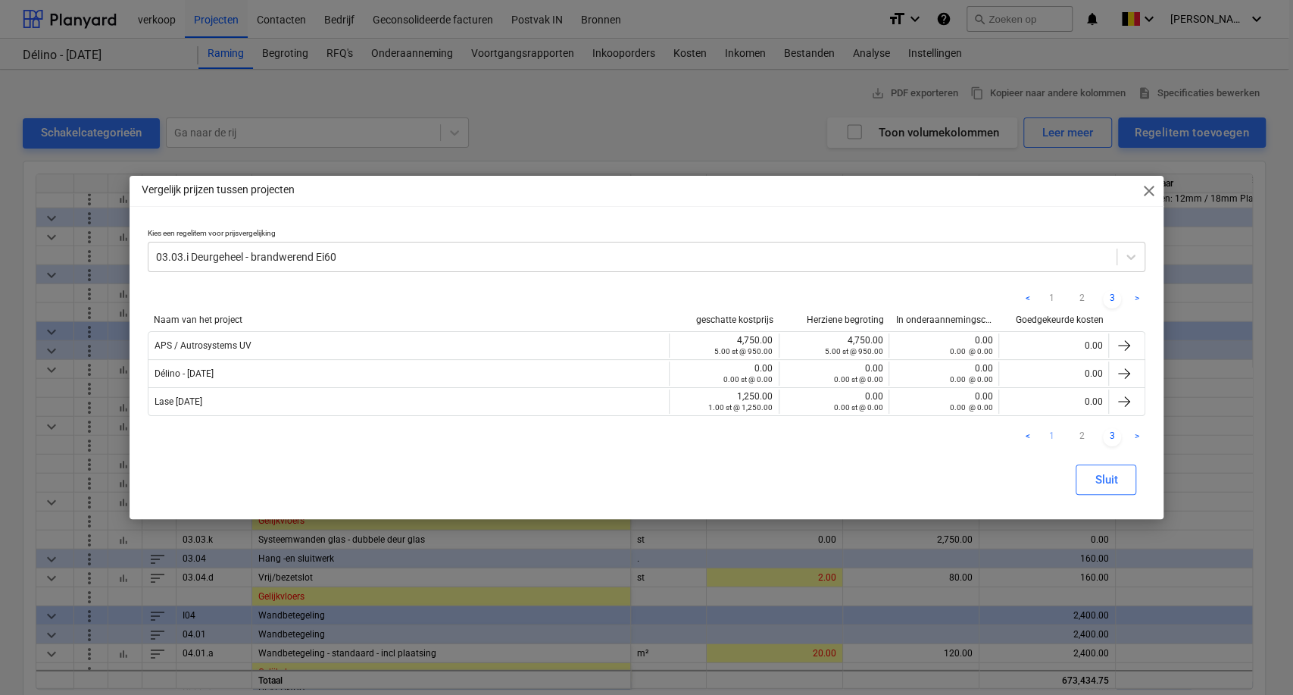
click at [1051, 438] on link "1" at bounding box center [1051, 437] width 18 height 18
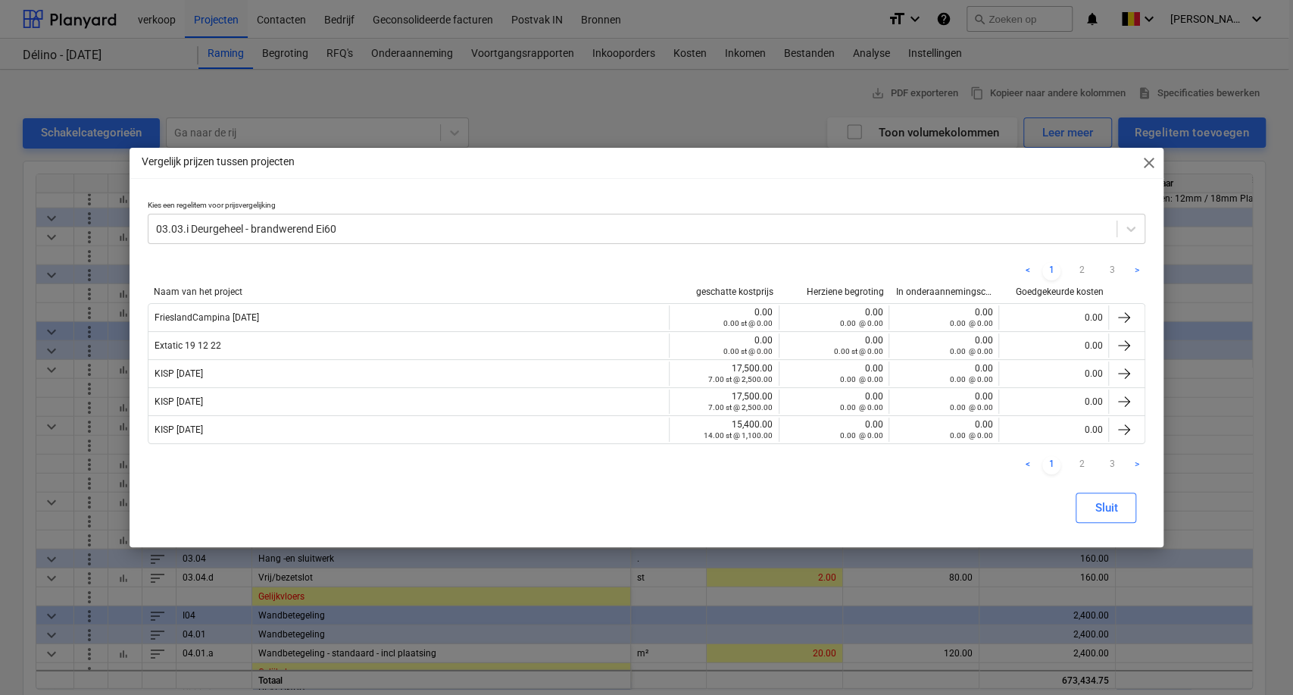
click at [1146, 163] on span "close" at bounding box center [1148, 163] width 18 height 18
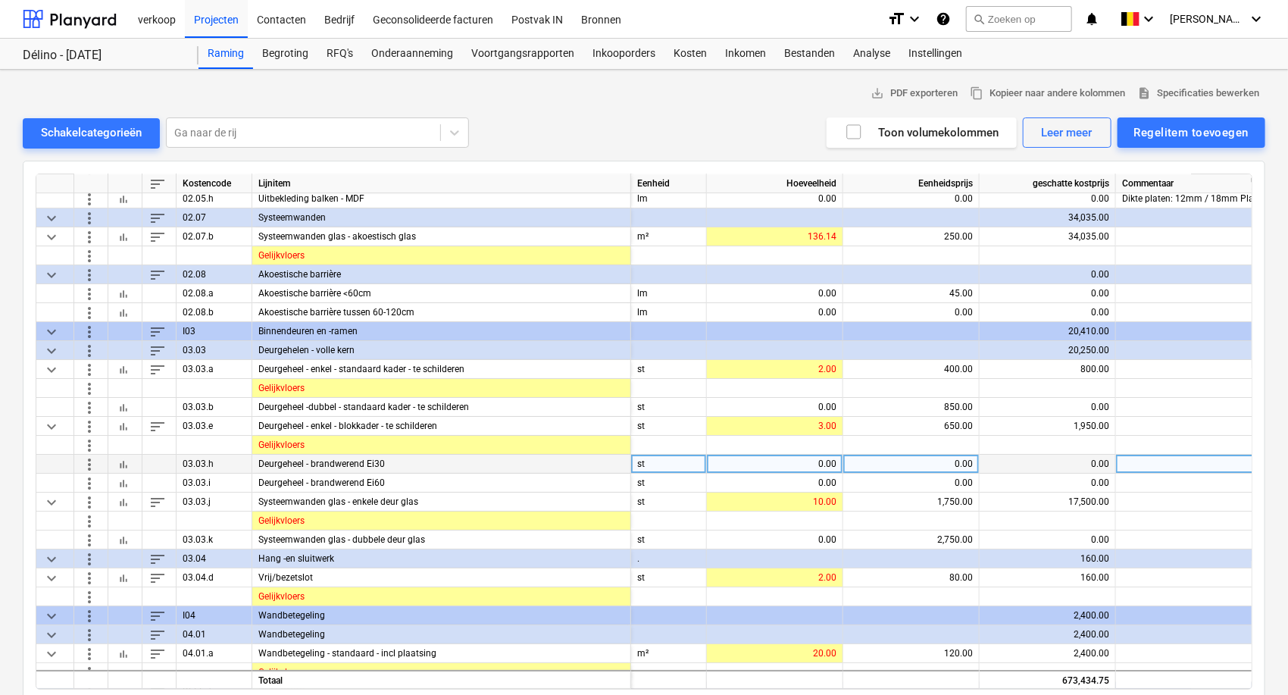
click at [121, 467] on span "bar_chart" at bounding box center [123, 464] width 12 height 12
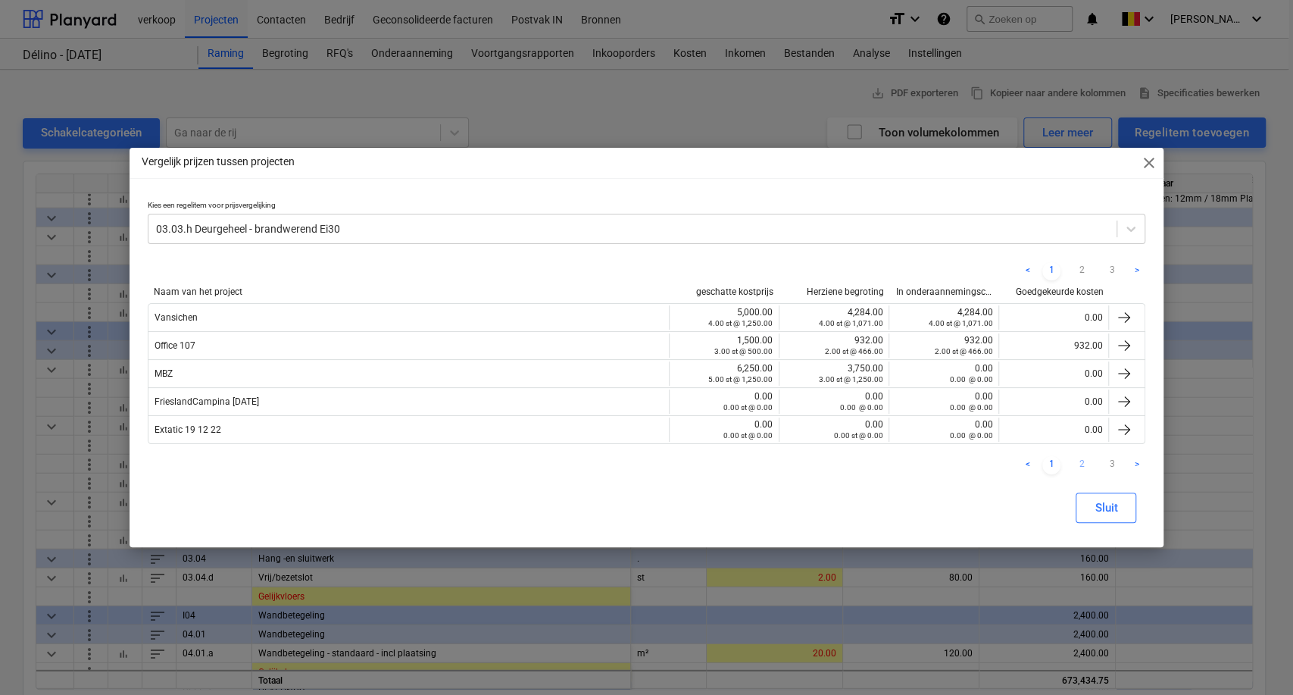
click at [1082, 461] on link "2" at bounding box center [1082, 465] width 18 height 18
click at [1113, 464] on link "3" at bounding box center [1112, 465] width 18 height 18
click at [1048, 464] on link "1" at bounding box center [1051, 465] width 18 height 18
click at [1151, 170] on span "close" at bounding box center [1148, 163] width 18 height 18
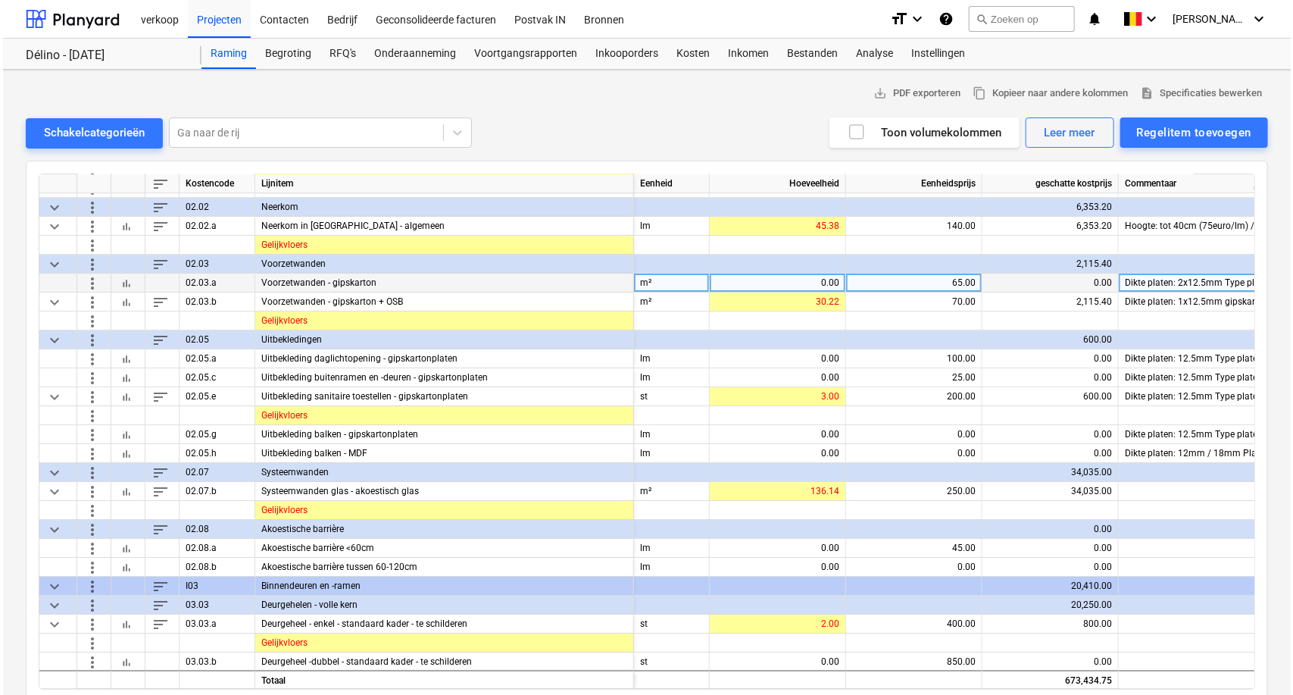
scroll to position [2441, 0]
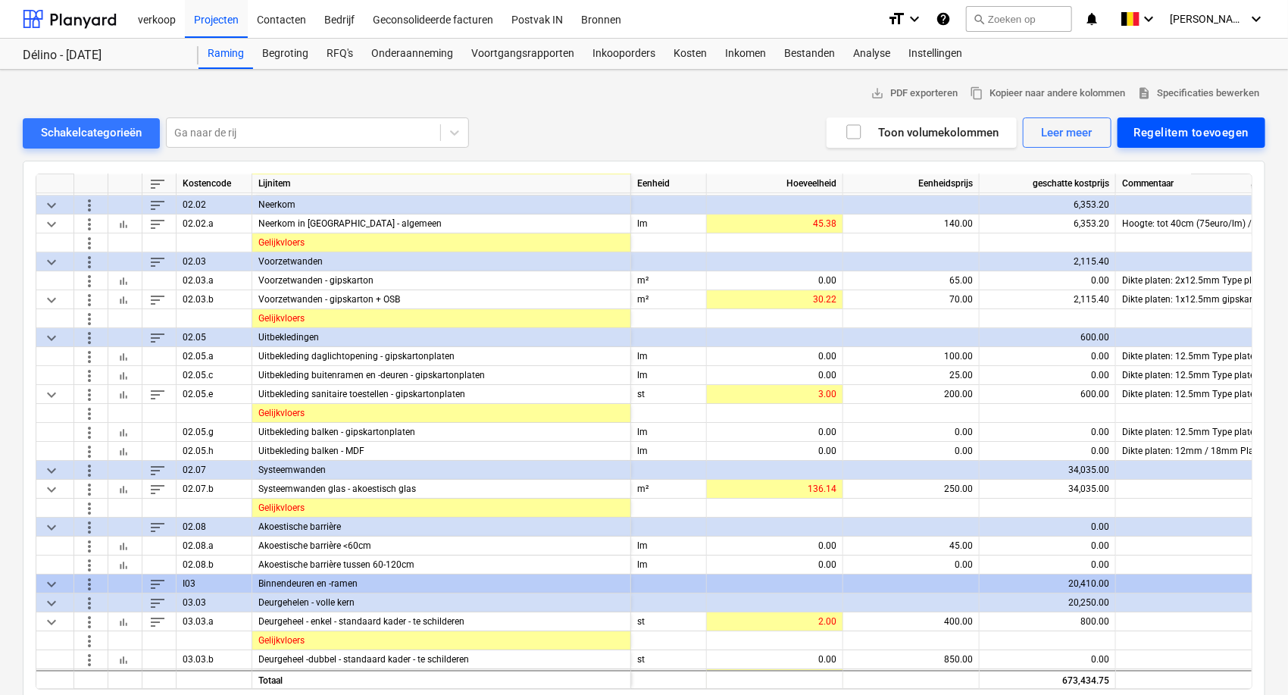
click at [1154, 135] on div "Regelitem toevoegen" at bounding box center [1191, 133] width 114 height 20
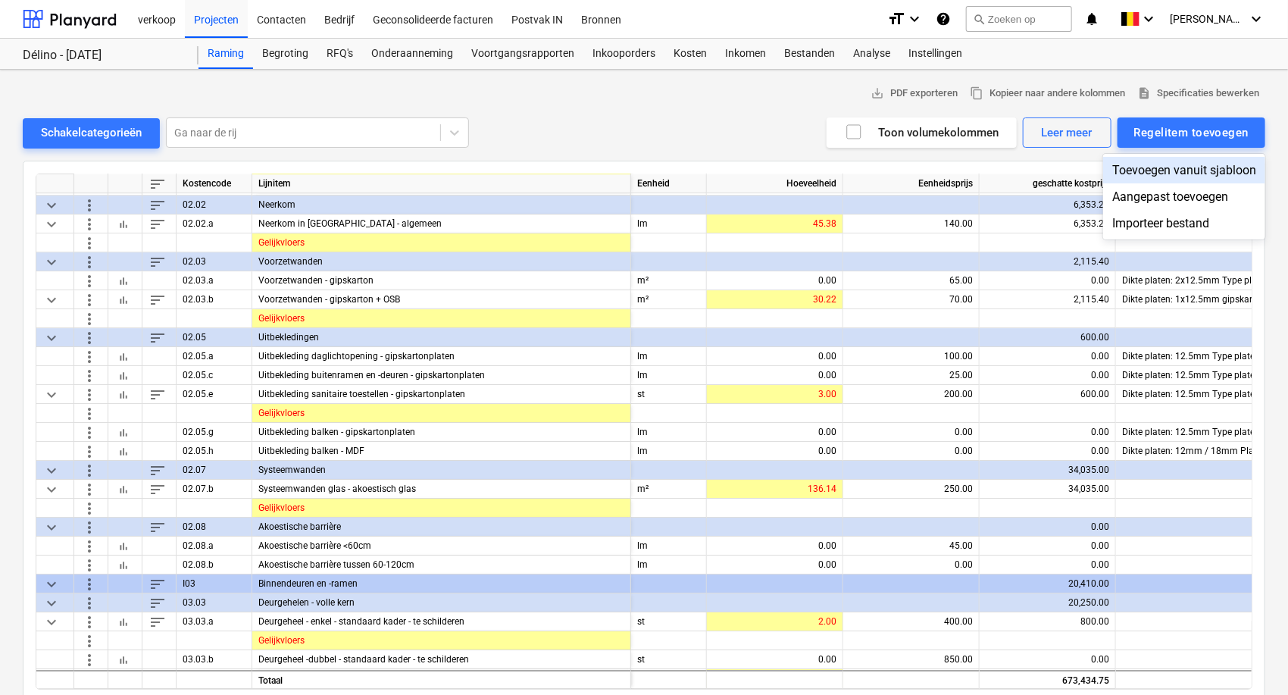
click at [1148, 173] on div "Toevoegen vanuit sjabloon" at bounding box center [1184, 170] width 162 height 27
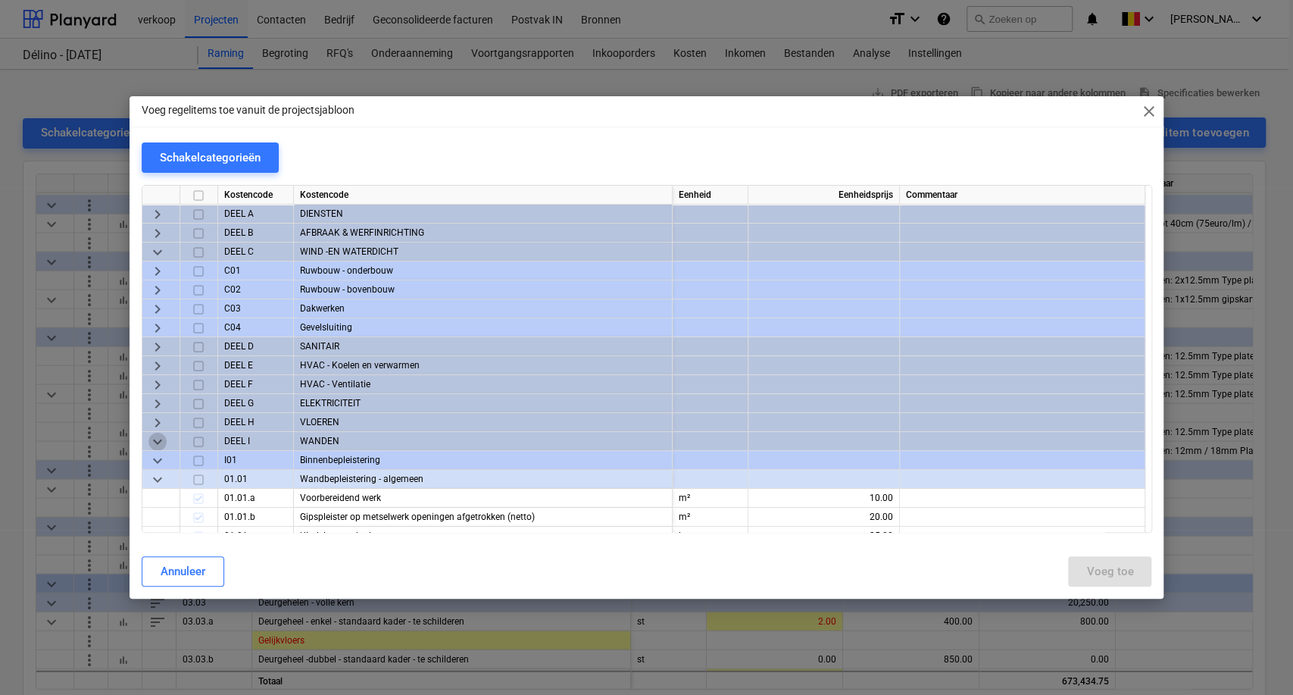
click at [158, 442] on span "keyboard_arrow_down" at bounding box center [157, 442] width 18 height 18
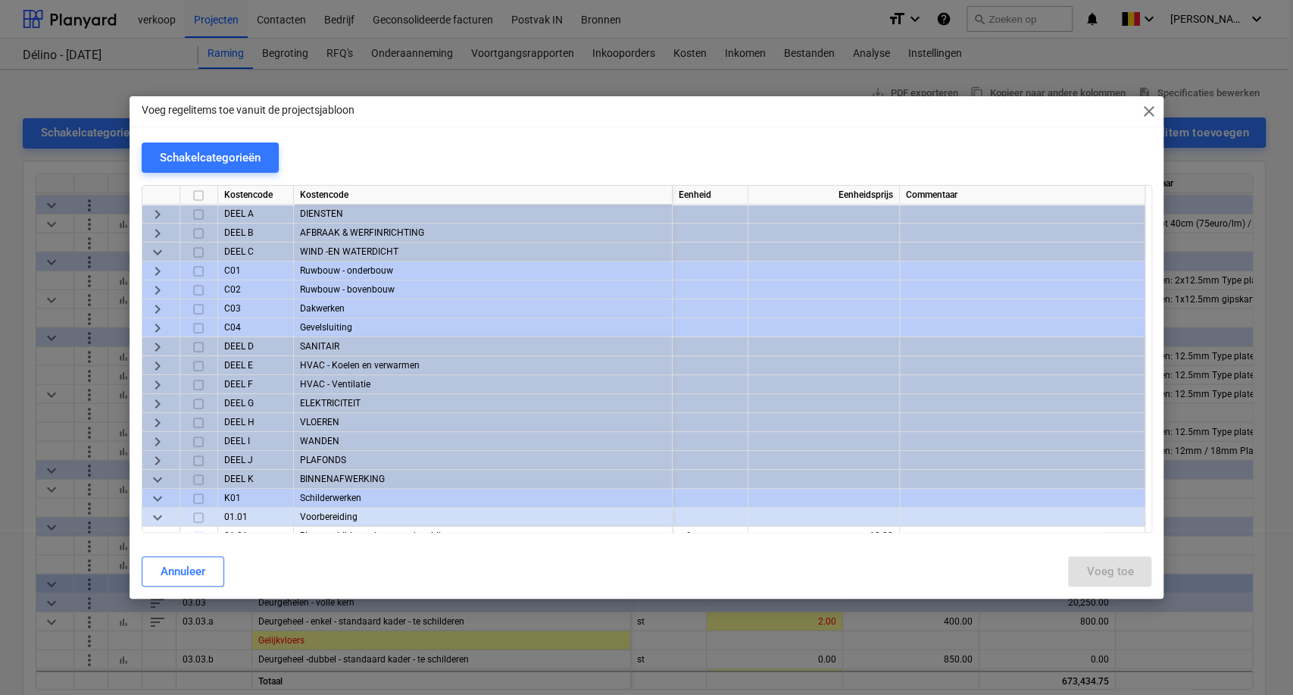
click at [158, 442] on span "keyboard_arrow_right" at bounding box center [157, 442] width 18 height 18
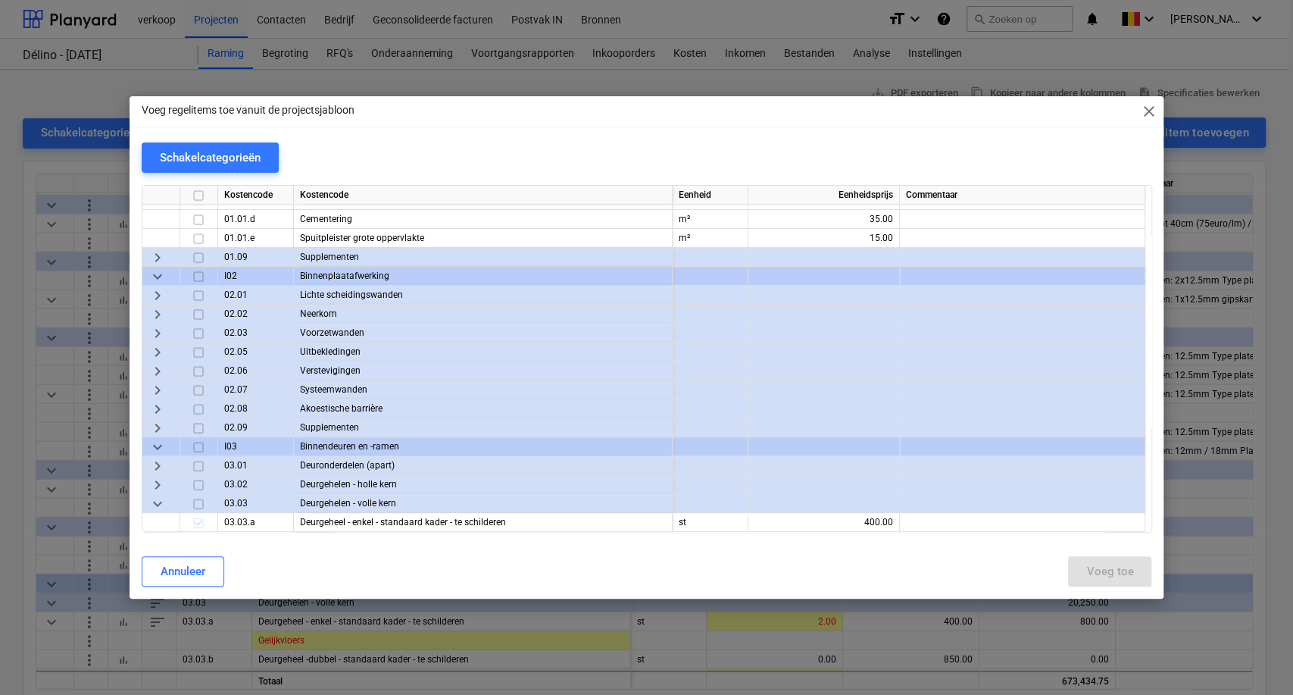
scroll to position [336, 0]
click at [151, 429] on span "keyboard_arrow_right" at bounding box center [157, 427] width 18 height 18
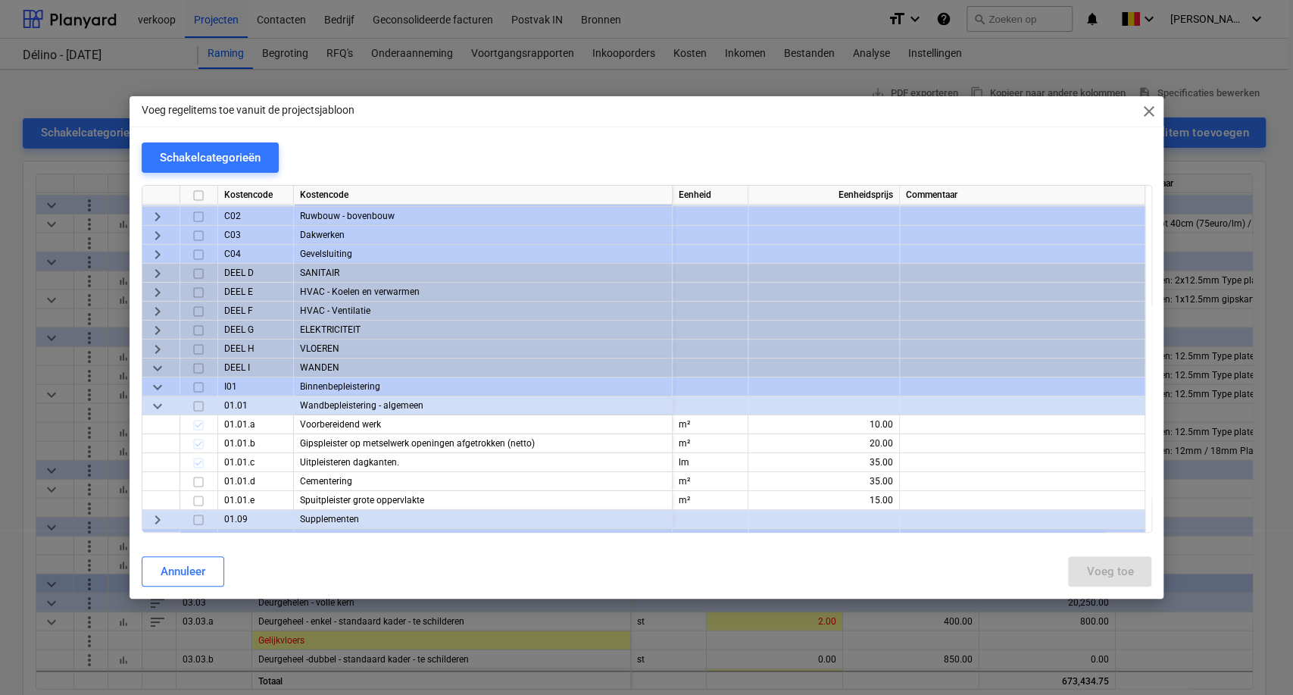
scroll to position [42, 0]
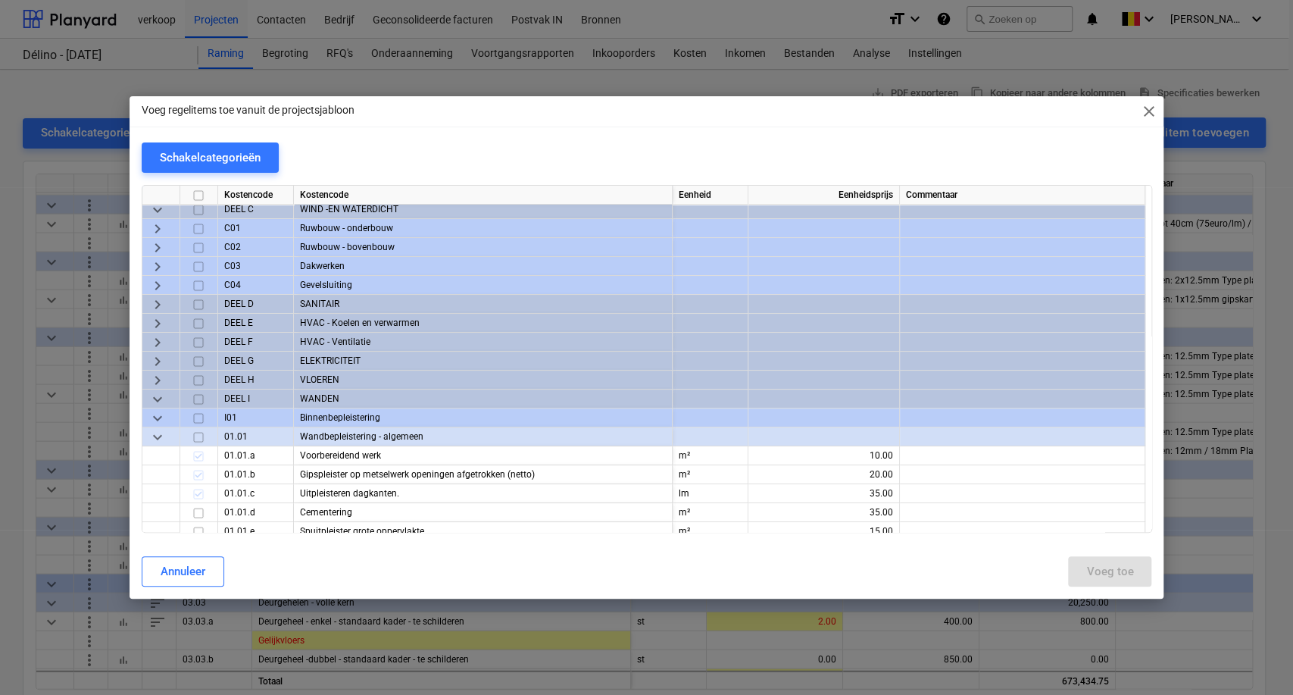
click at [1146, 114] on span "close" at bounding box center [1148, 111] width 18 height 18
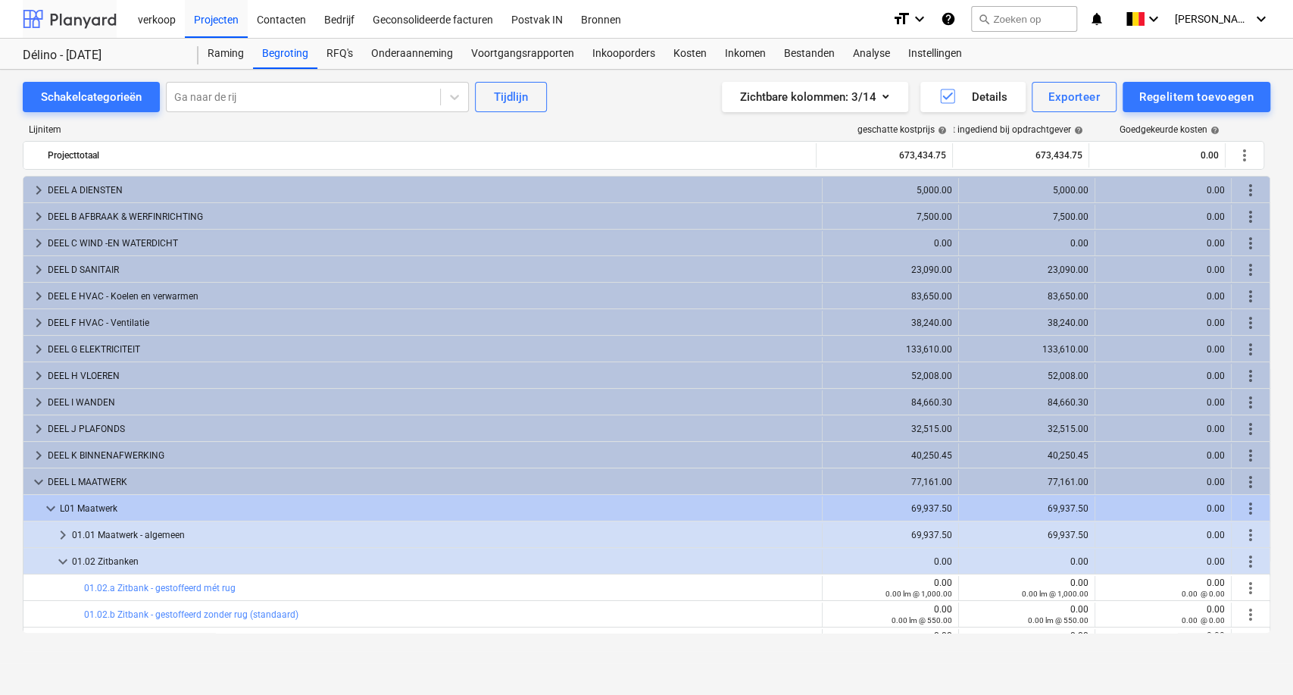
scroll to position [84, 0]
